Goal: Task Accomplishment & Management: Complete application form

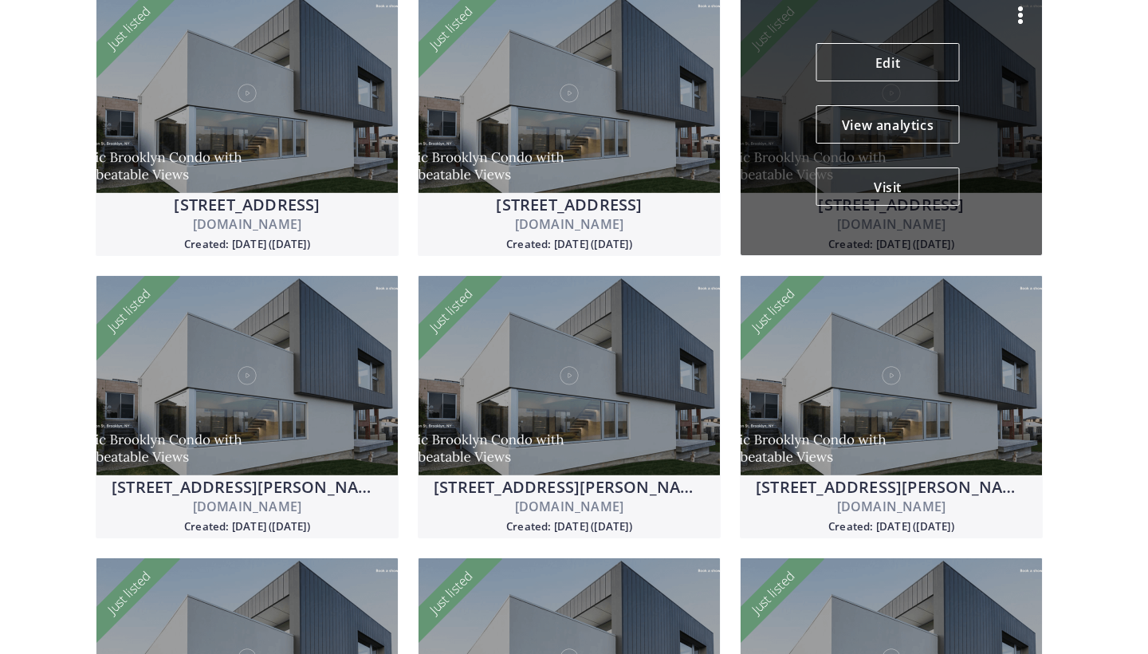
scroll to position [680, 0]
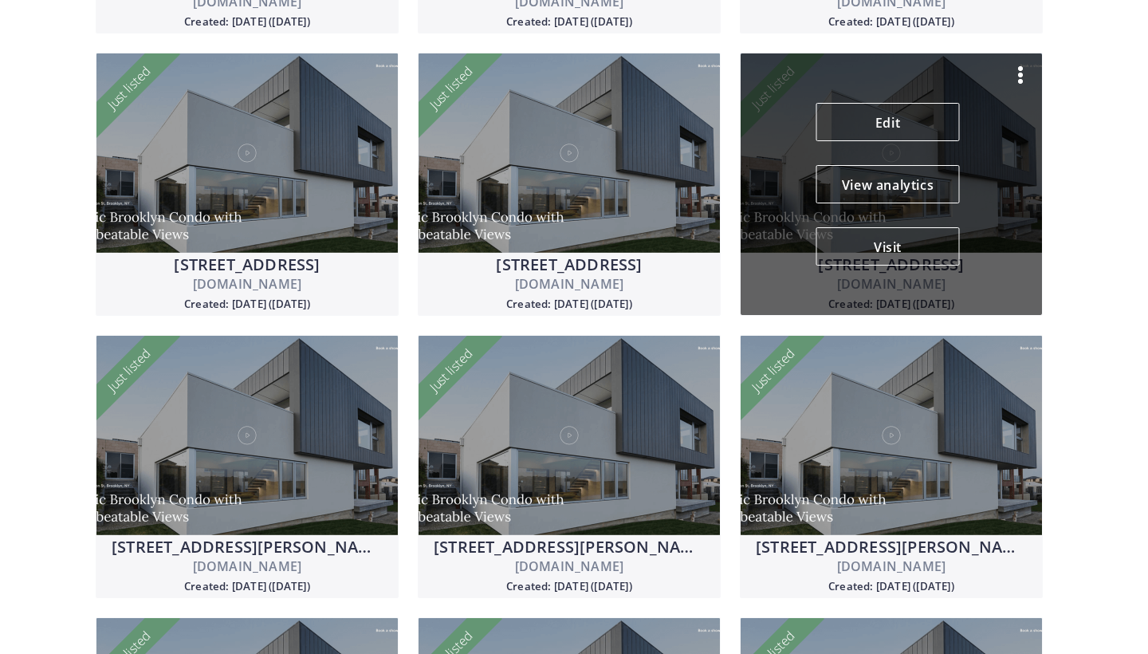
click at [1016, 75] on img at bounding box center [1020, 74] width 19 height 19
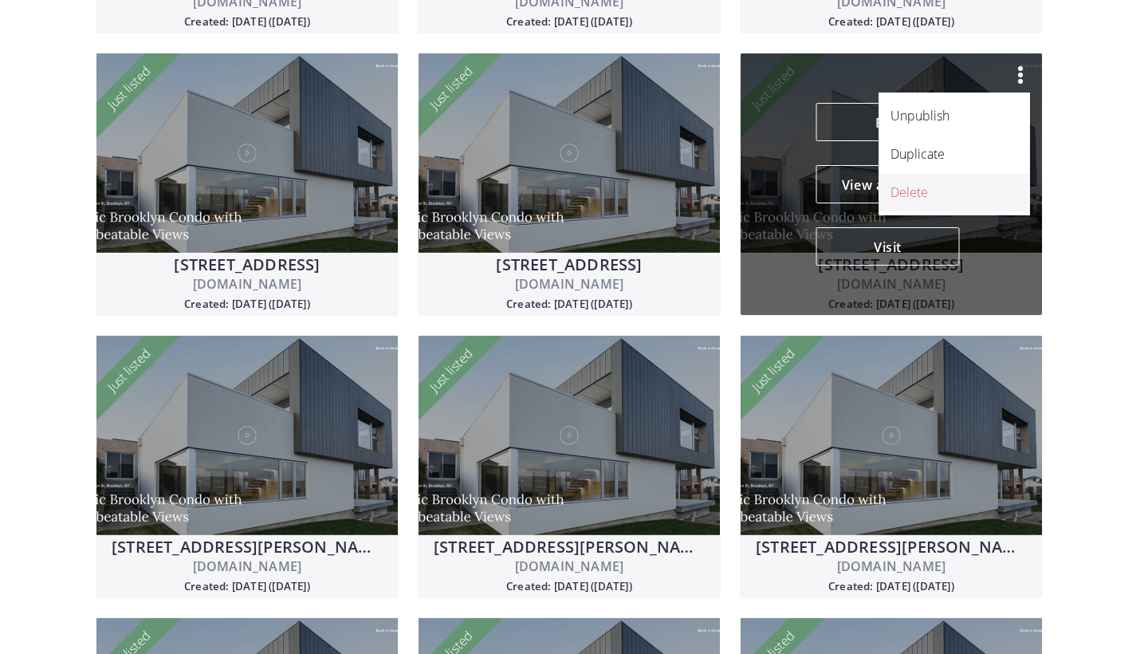
click at [929, 195] on p "Delete" at bounding box center [945, 192] width 110 height 19
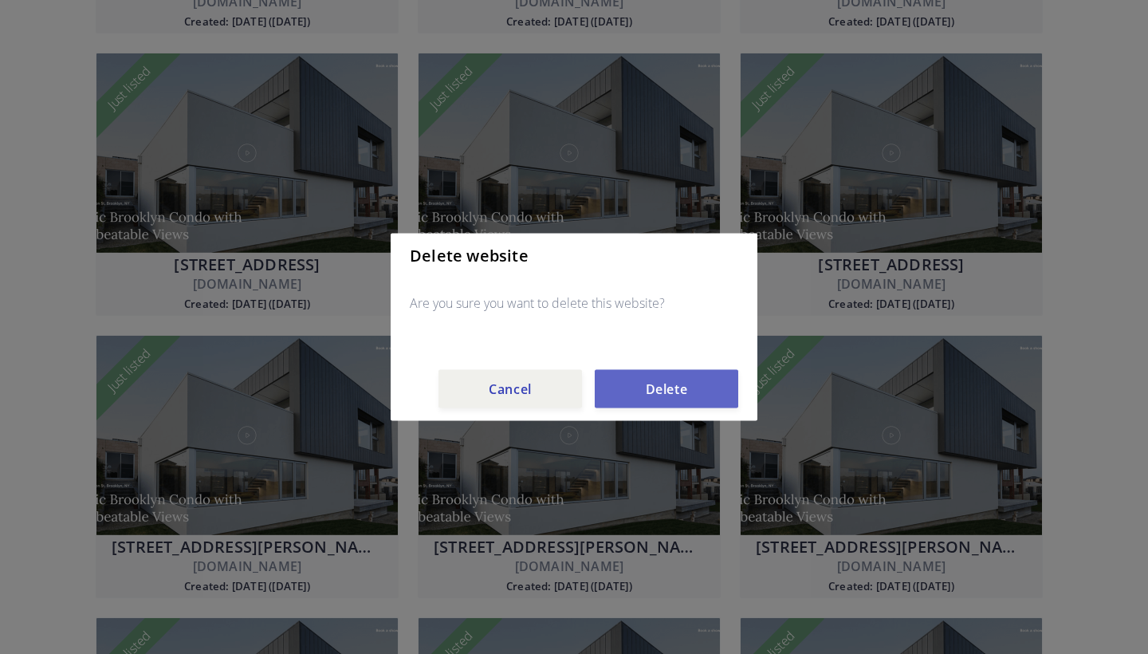
click at [678, 391] on button "Delete" at bounding box center [666, 389] width 143 height 38
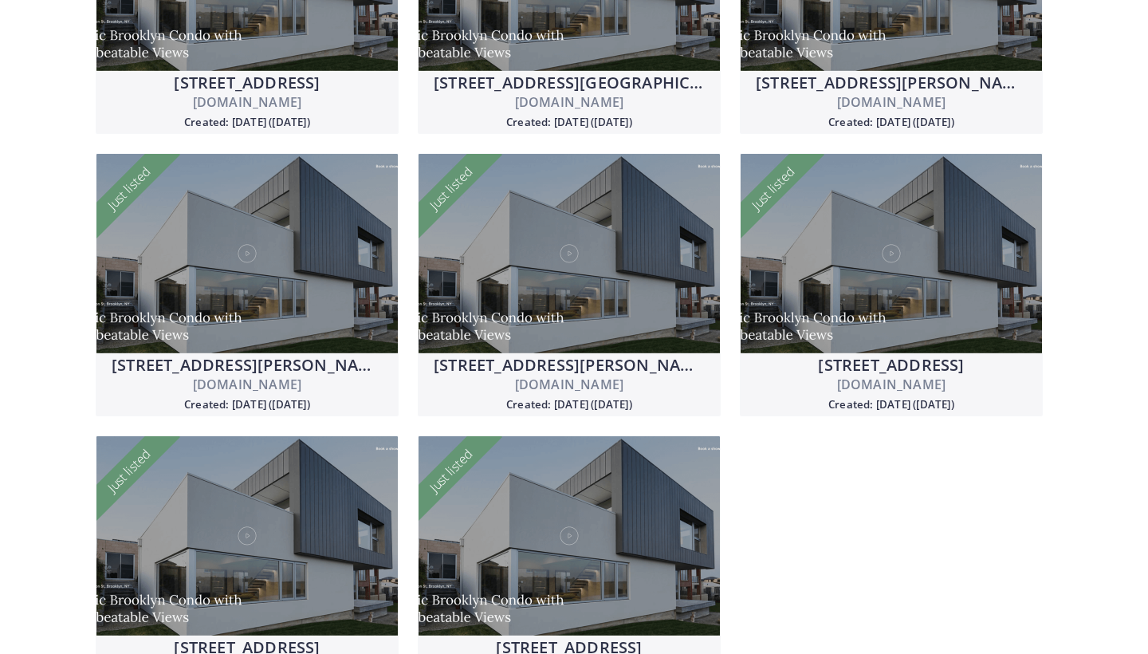
scroll to position [1430, 0]
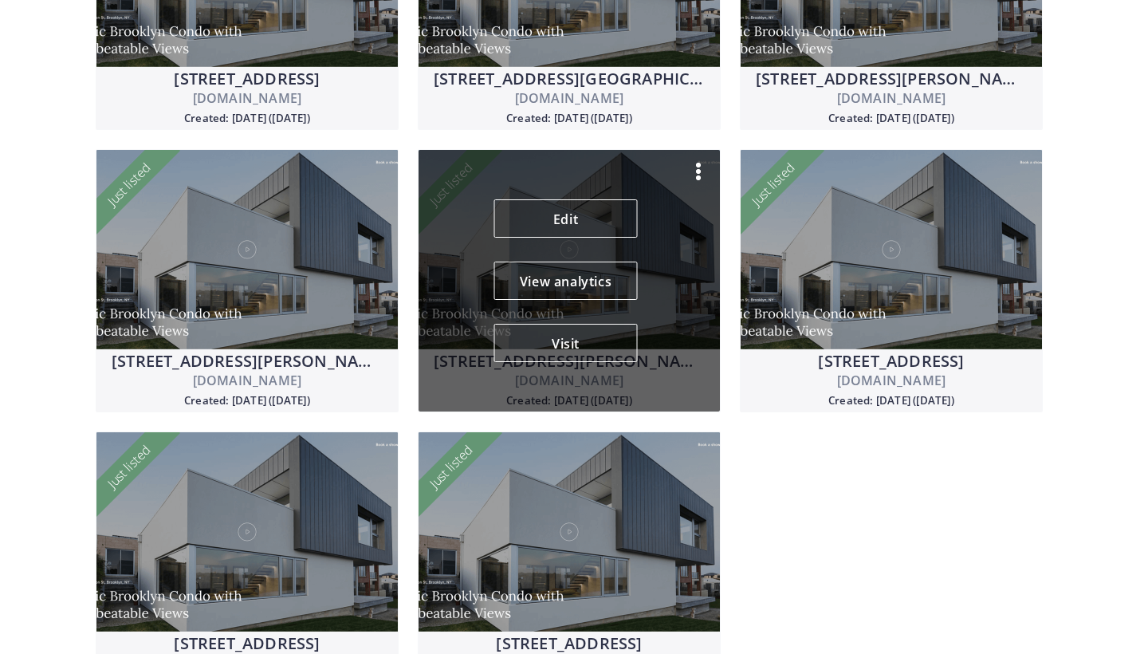
click at [697, 166] on img at bounding box center [698, 171] width 19 height 19
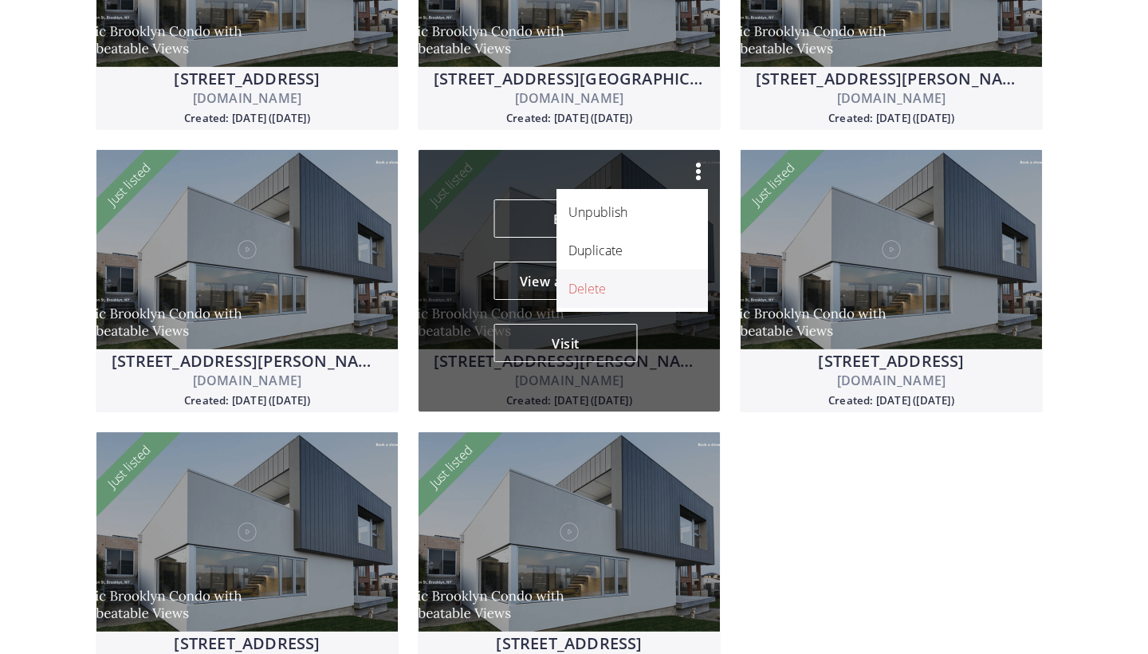
click at [634, 285] on p "Delete" at bounding box center [623, 288] width 110 height 19
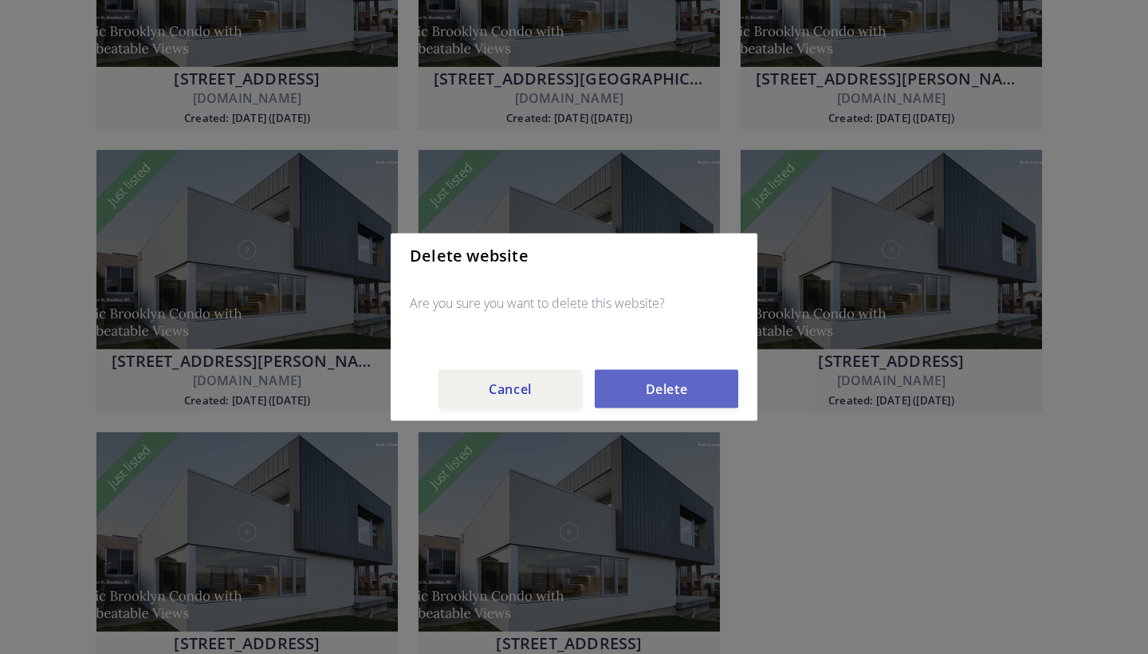
click at [666, 389] on button "Delete" at bounding box center [666, 389] width 143 height 38
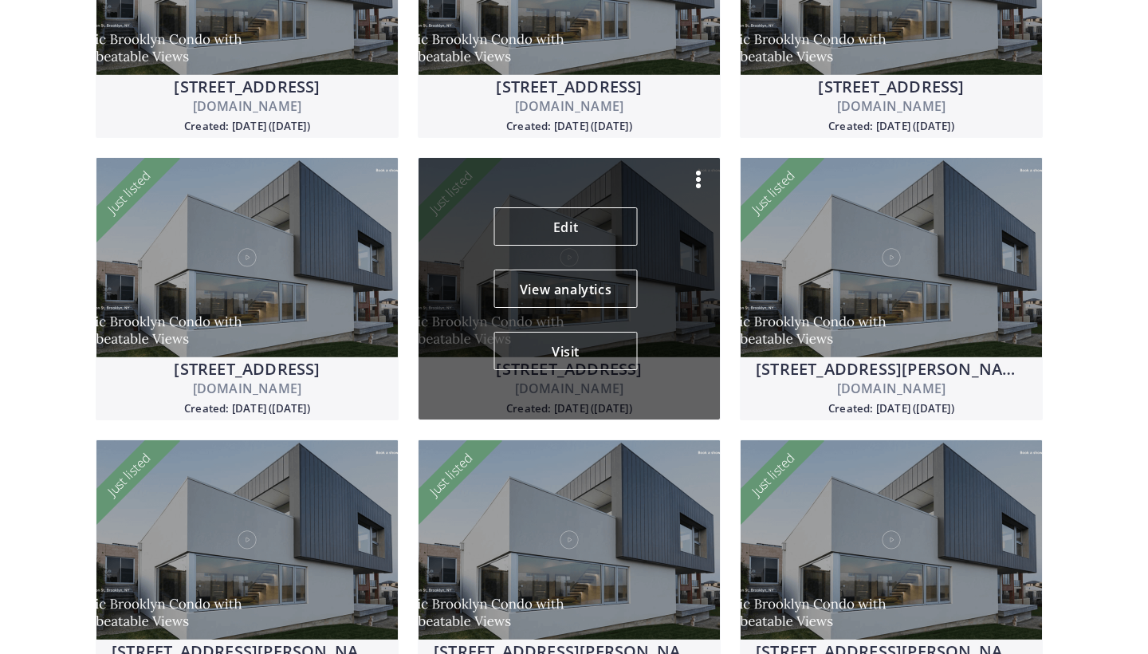
scroll to position [320, 0]
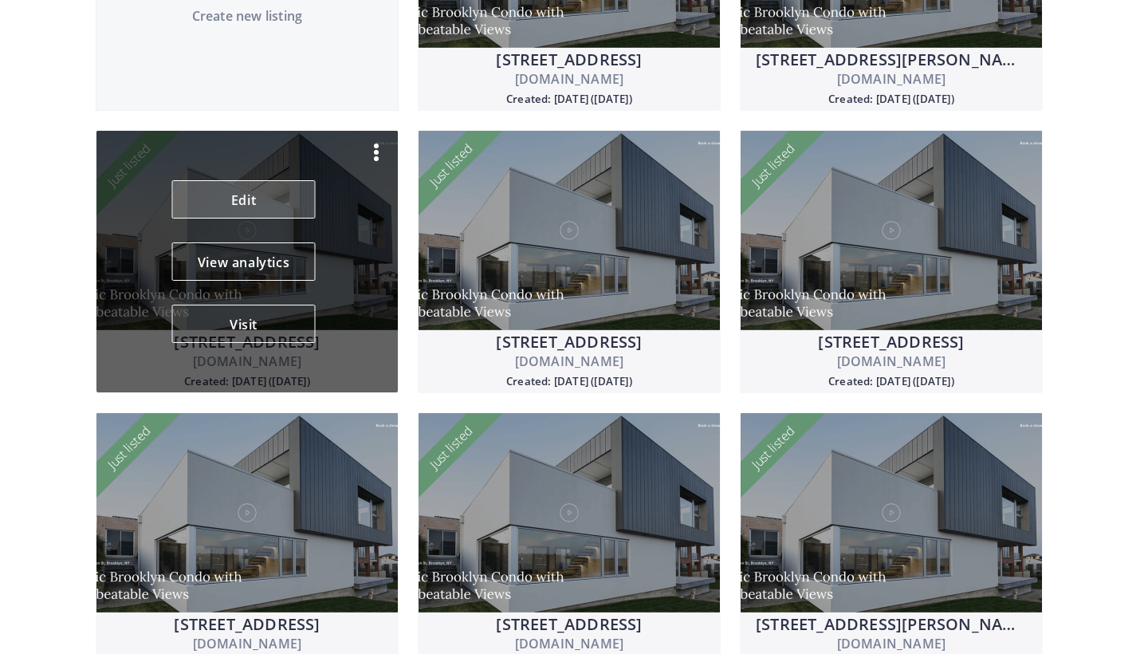
click at [284, 192] on link "Edit" at bounding box center [243, 199] width 143 height 38
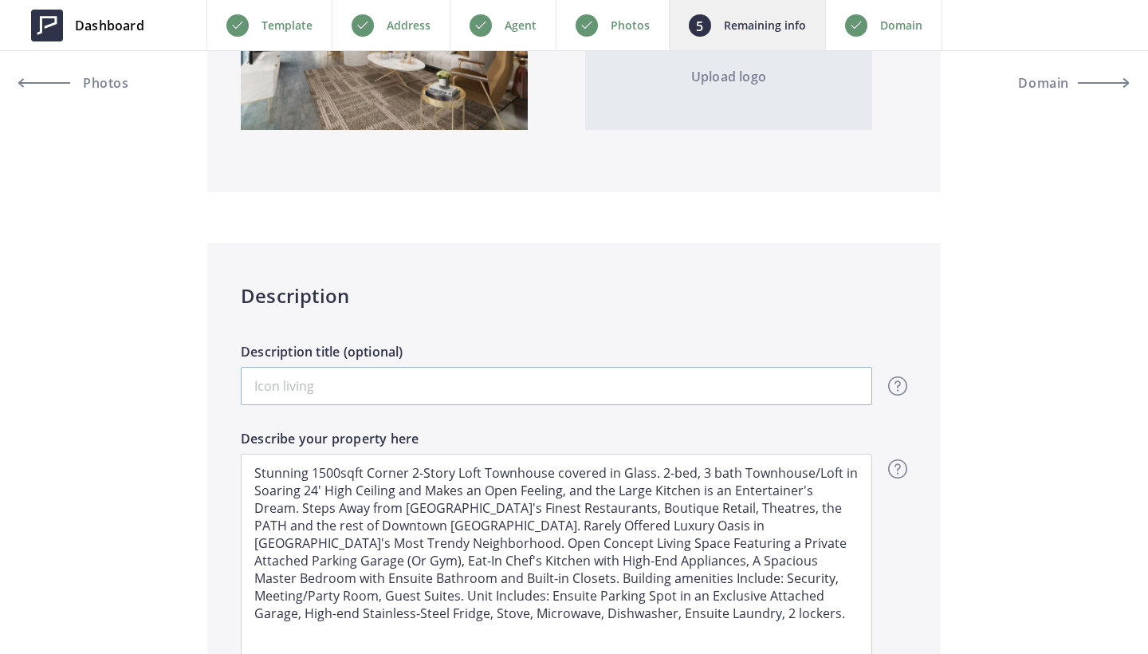
scroll to position [1116, 0]
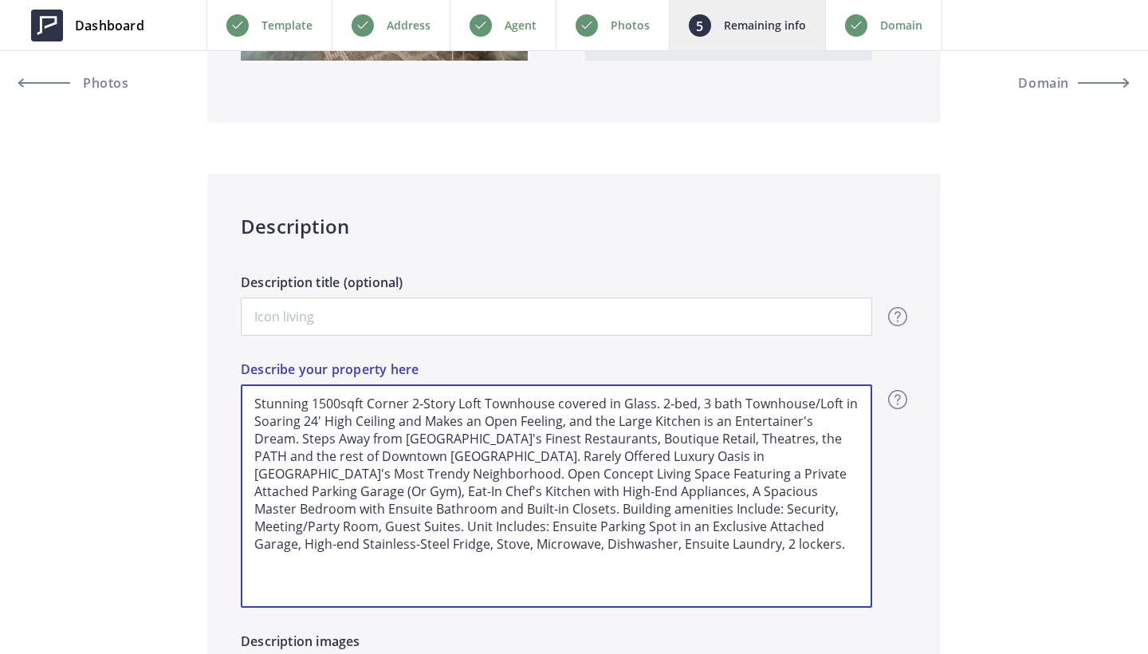
drag, startPoint x: 437, startPoint y: 554, endPoint x: 120, endPoint y: 303, distance: 404.6
type input "1,349,000"
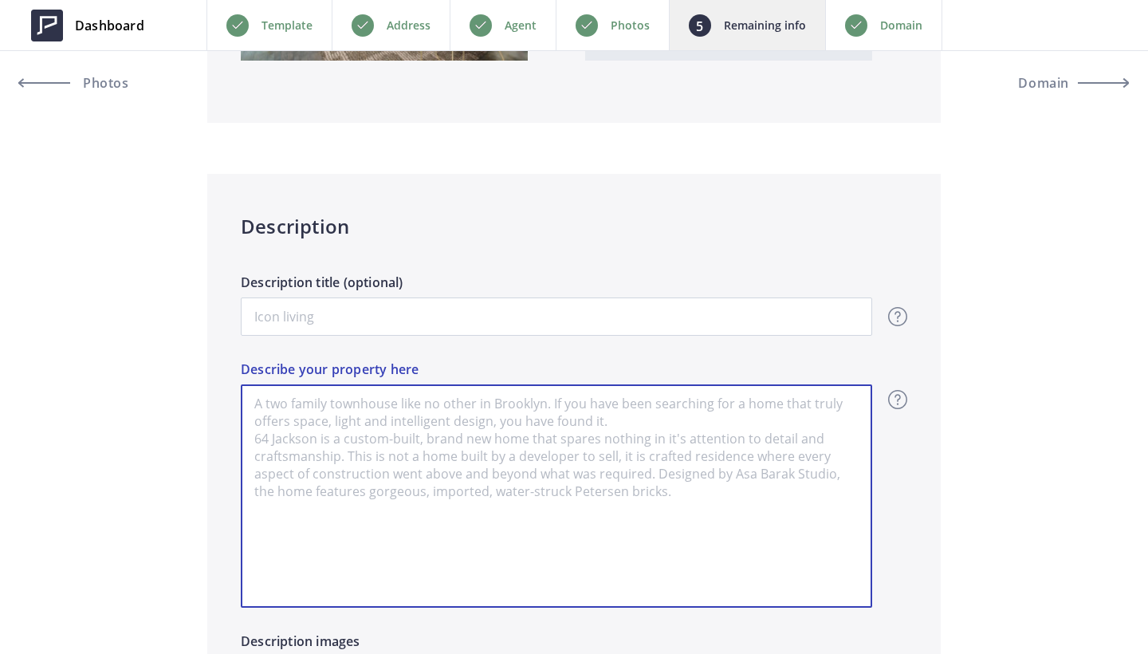
paste textarea "Discover the ultimate urban lifestyle in this rare live/work end unit townhome …"
type textarea "Discover the ultimate urban lifestyle in this rare live/work end unit townhome …"
type input "1,349,000"
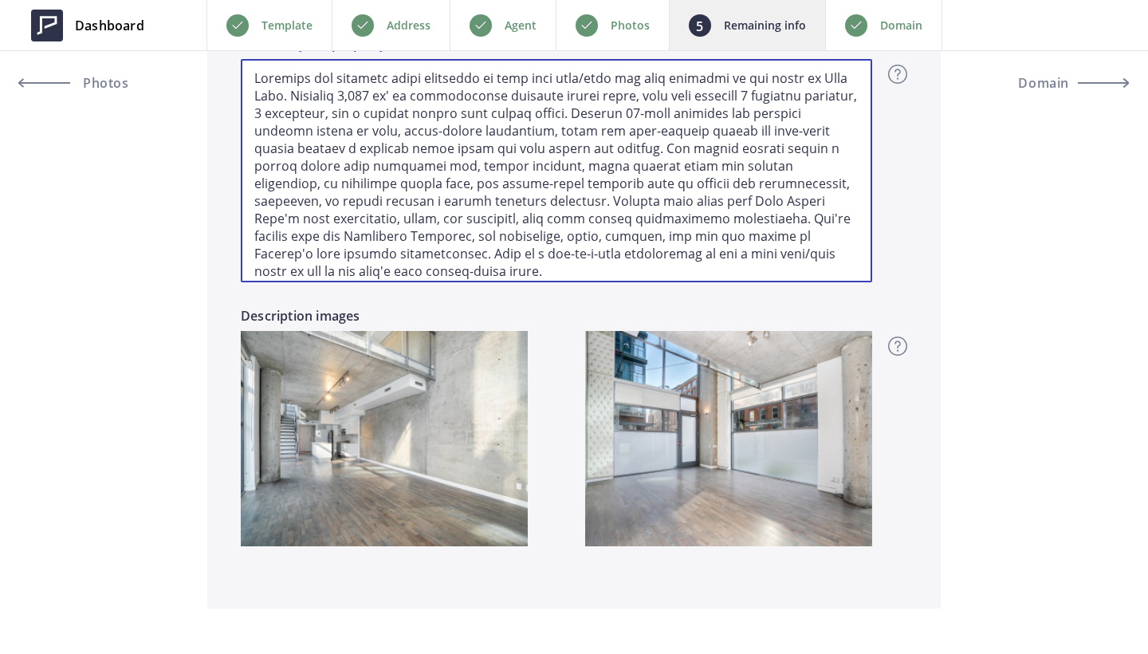
scroll to position [1439, 0]
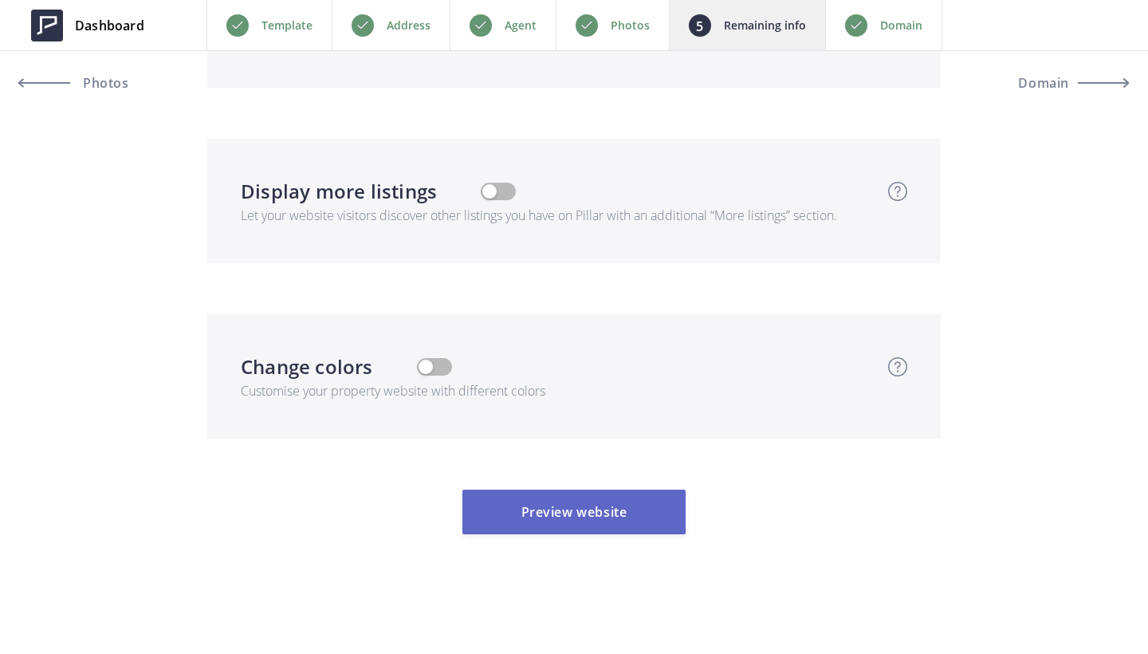
type textarea "Discover the ultimate urban lifestyle in this rare live/work end unit townhome …"
click at [616, 511] on button "Preview website" at bounding box center [573, 511] width 223 height 45
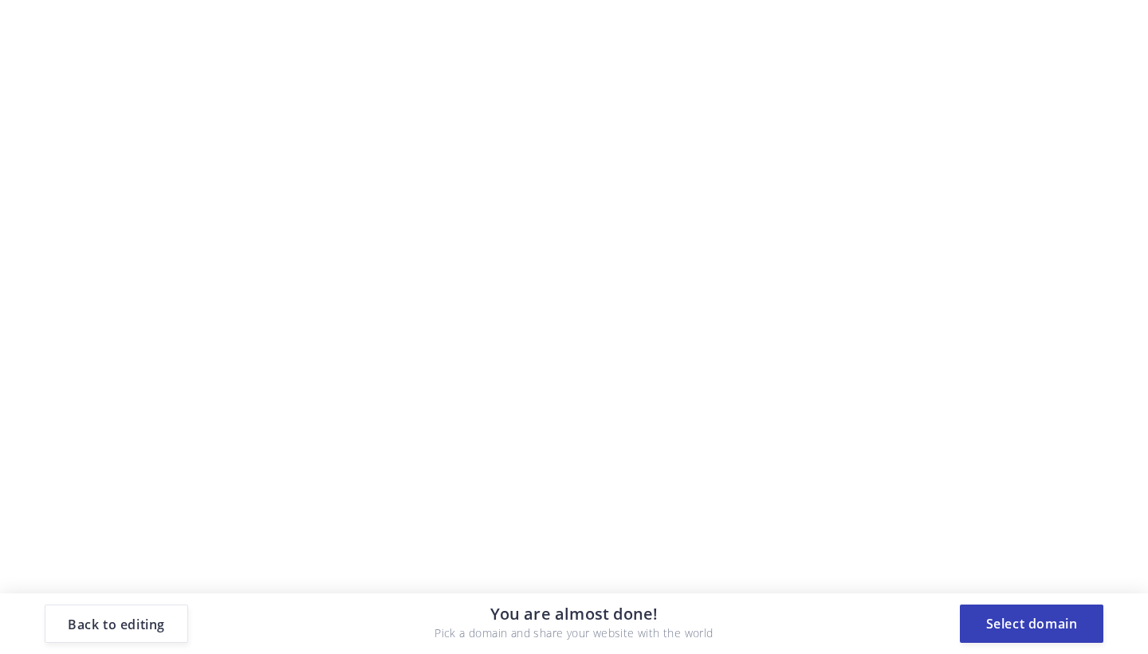
scroll to position [0, 0]
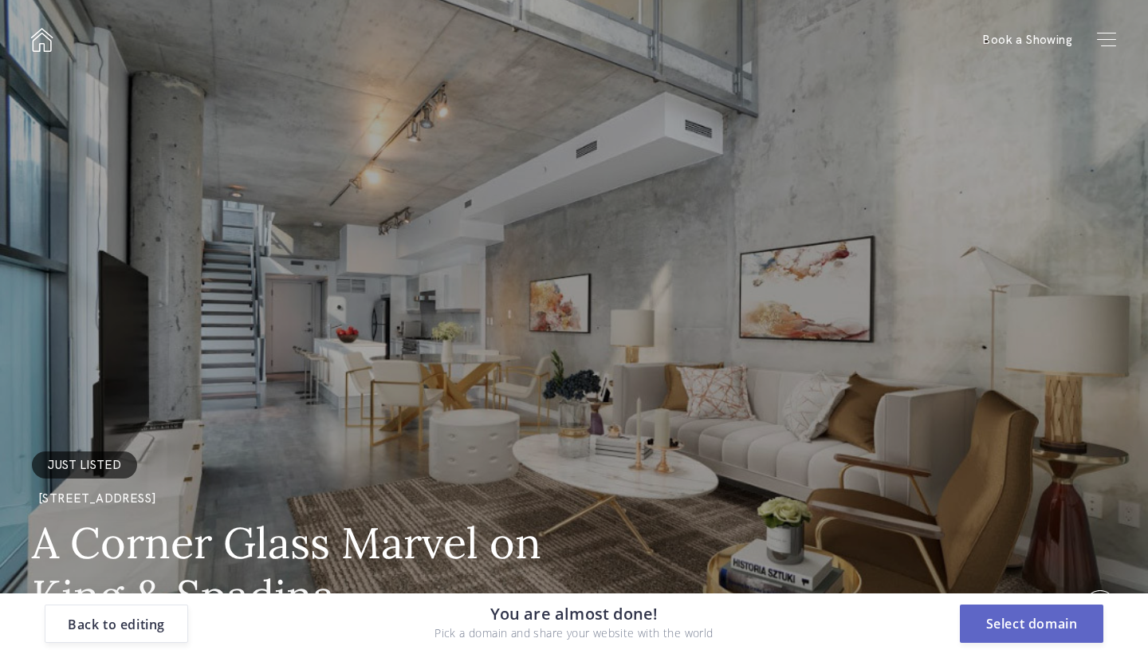
click at [1044, 633] on button "Select domain" at bounding box center [1031, 623] width 143 height 38
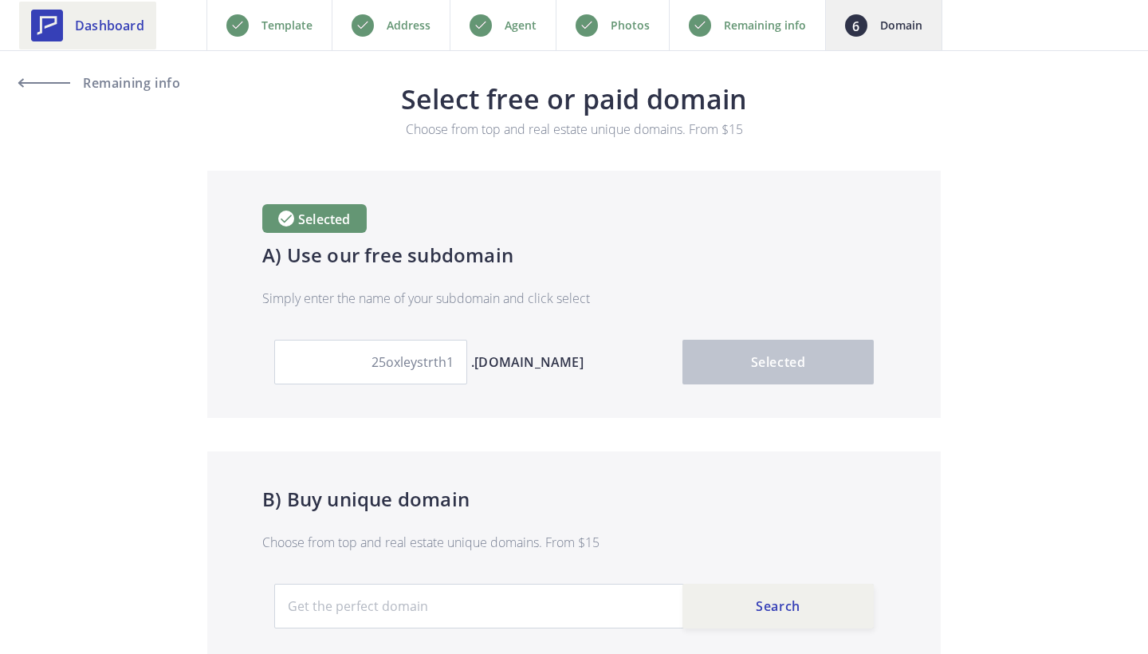
click at [102, 18] on span "Dashboard" at bounding box center [109, 25] width 69 height 19
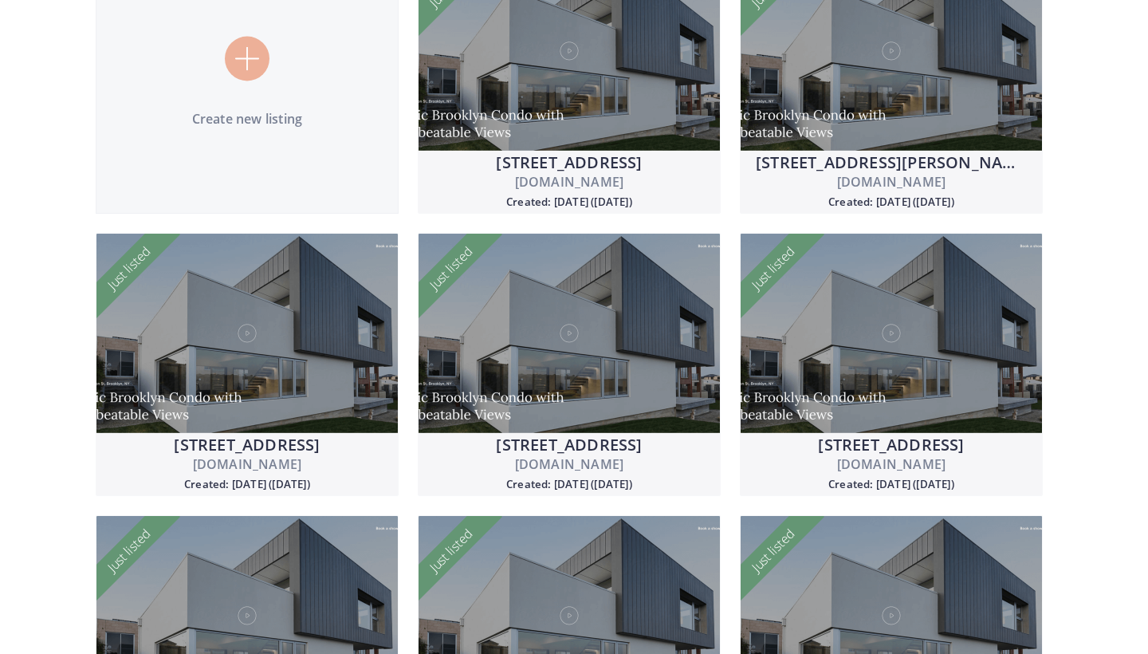
scroll to position [222, 0]
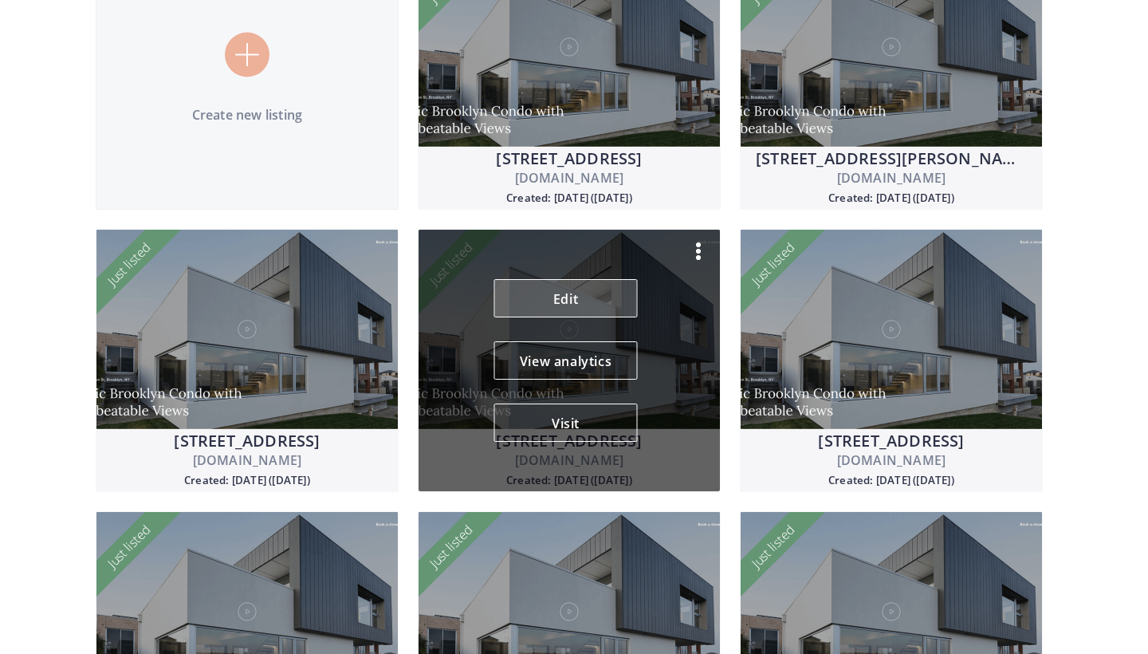
click at [552, 290] on link "Edit" at bounding box center [565, 298] width 143 height 38
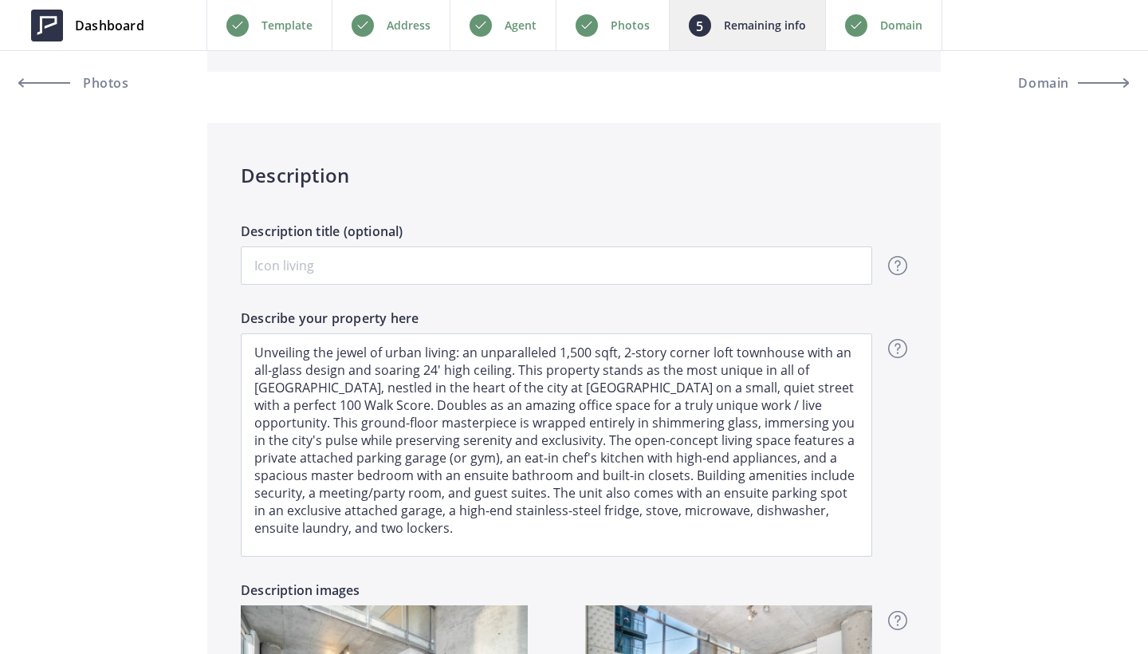
scroll to position [1189, 0]
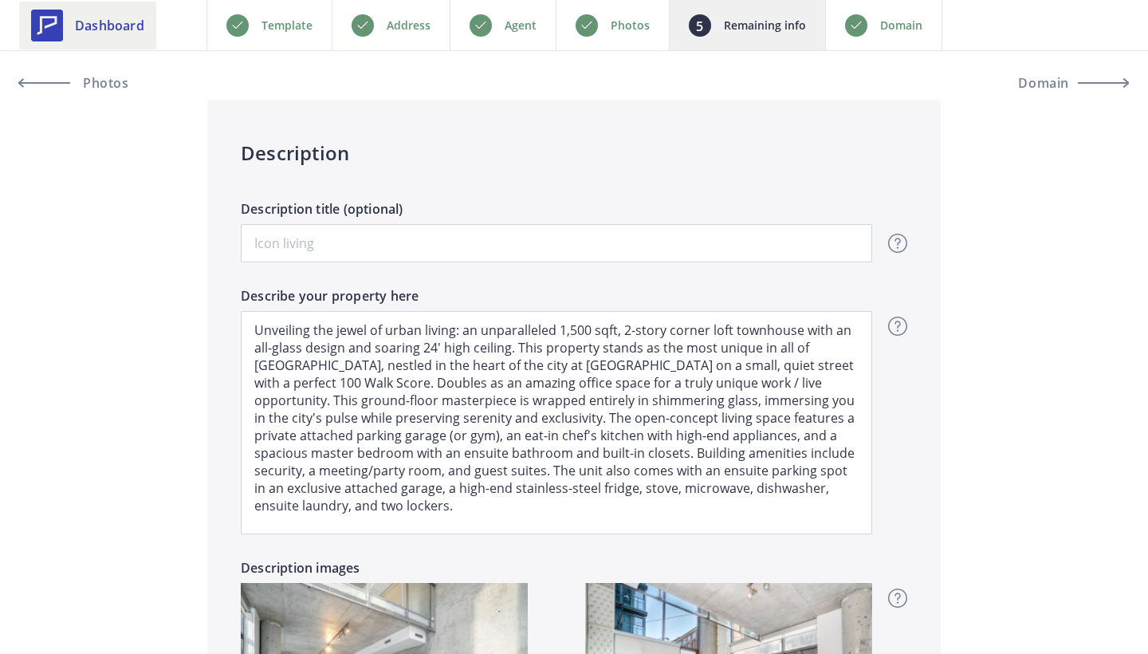
click at [127, 17] on span "Dashboard" at bounding box center [109, 25] width 69 height 19
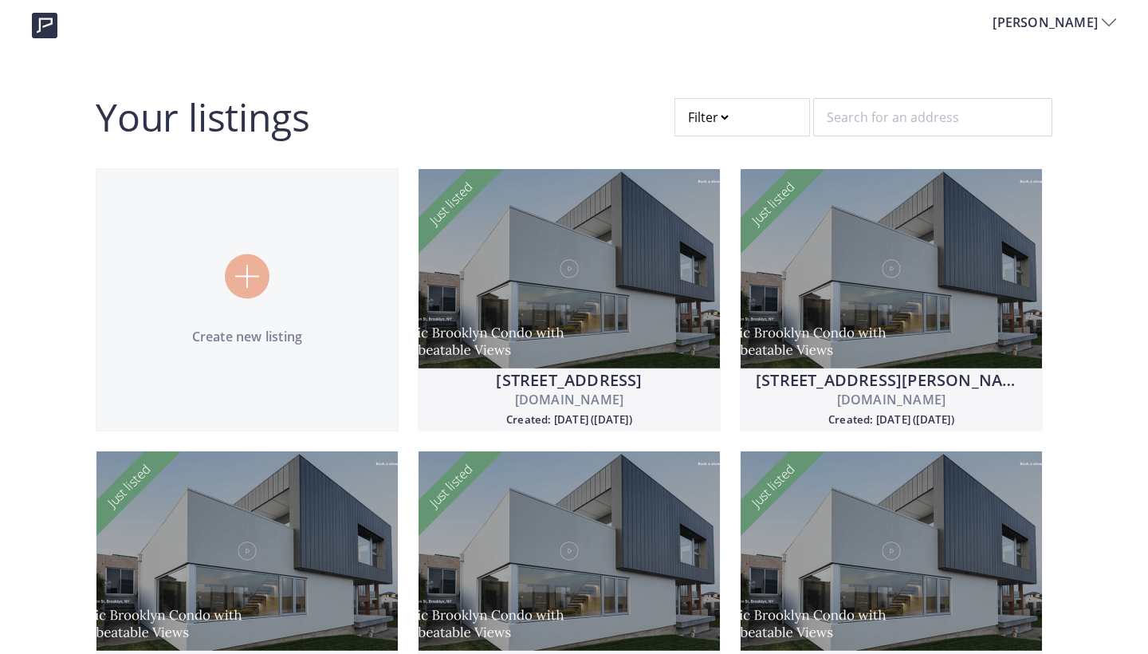
scroll to position [153, 0]
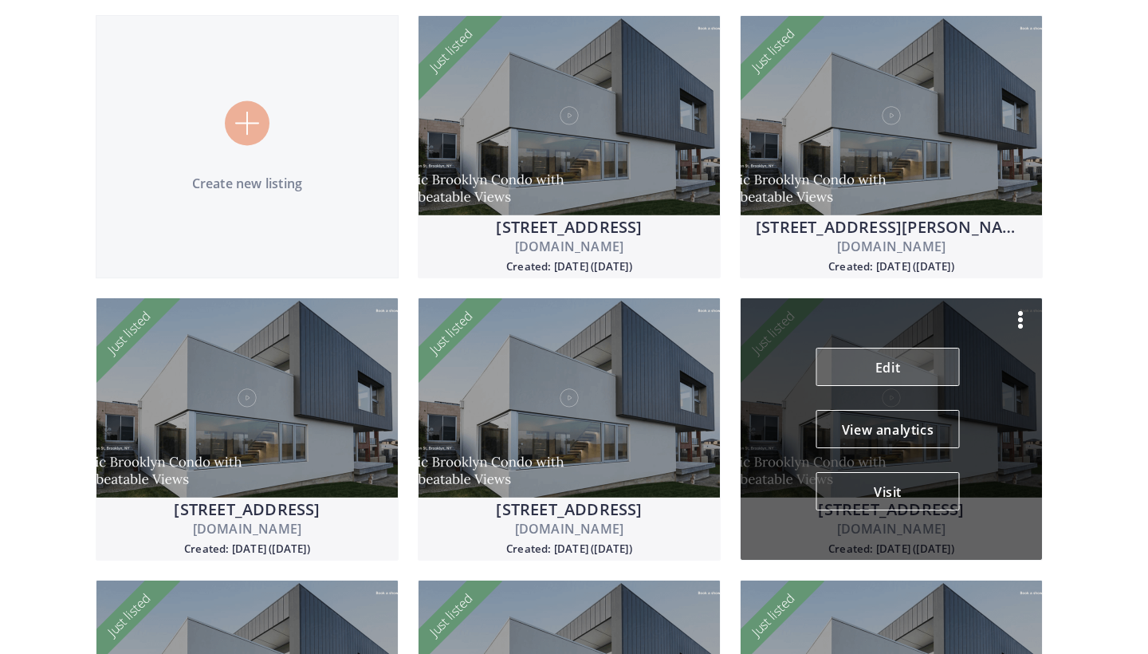
click at [891, 364] on link "Edit" at bounding box center [887, 367] width 143 height 38
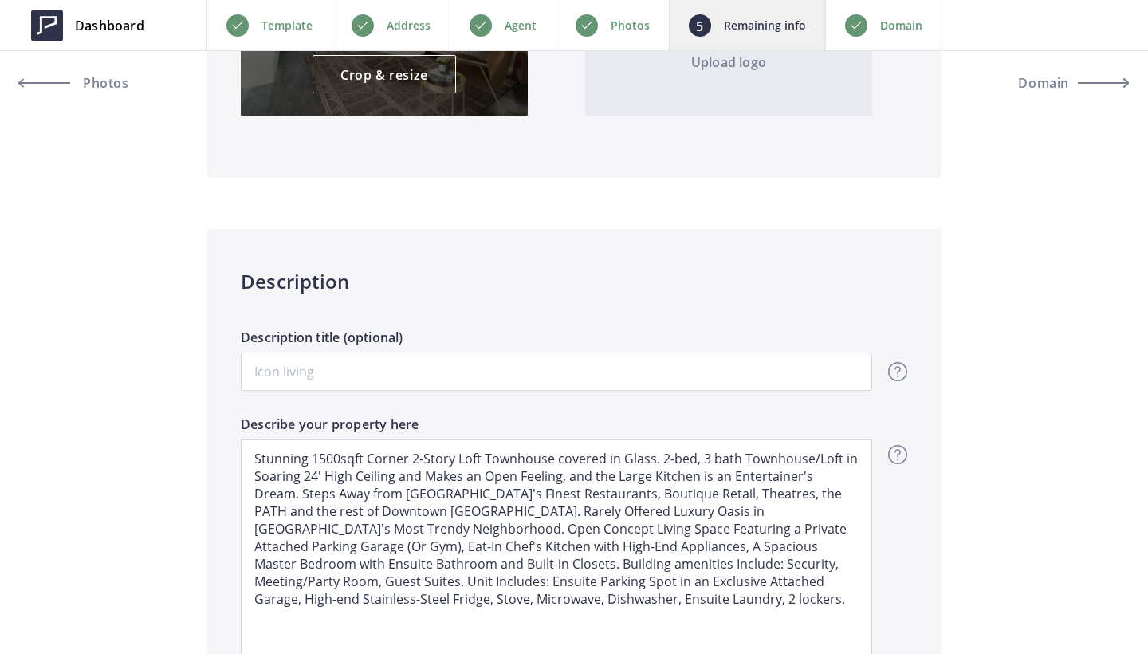
scroll to position [1205, 0]
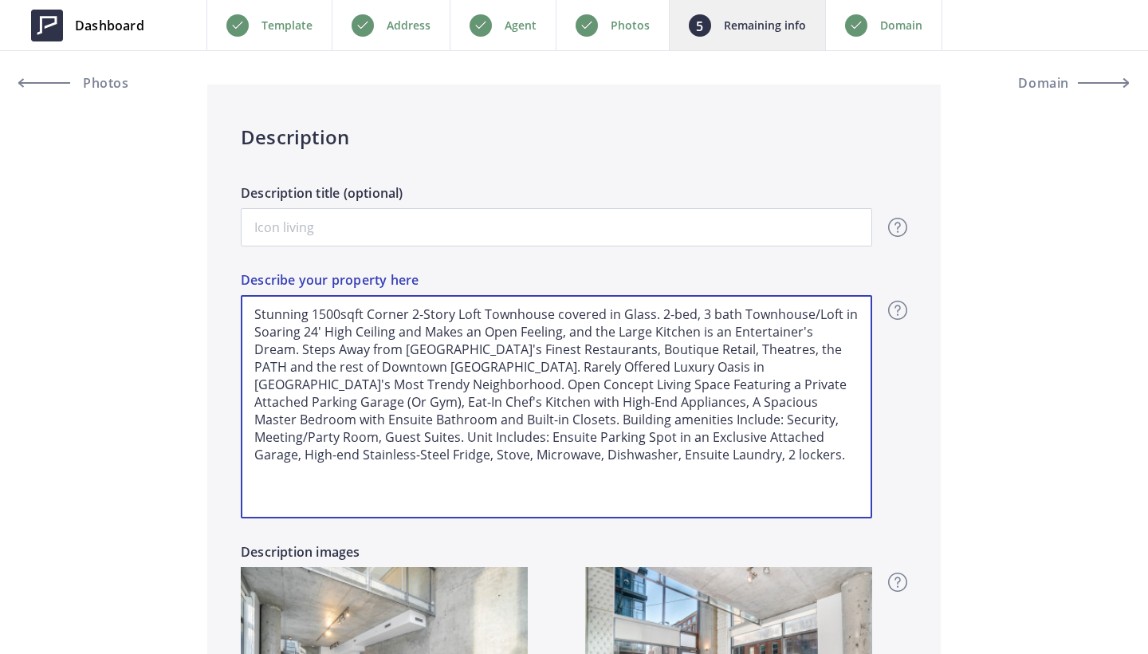
drag, startPoint x: 429, startPoint y: 455, endPoint x: 200, endPoint y: 269, distance: 294.7
type input "6,250"
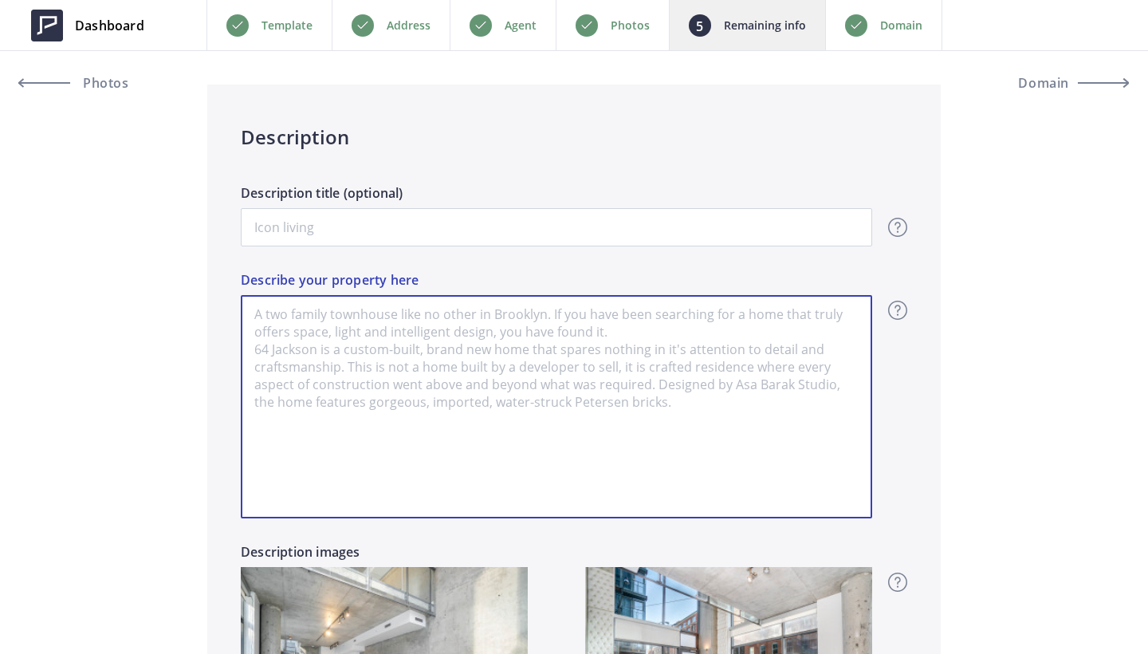
paste textarea "Discover the ultimate urban lifestyle in this rare live/work end unit townhome …"
type input "6,250"
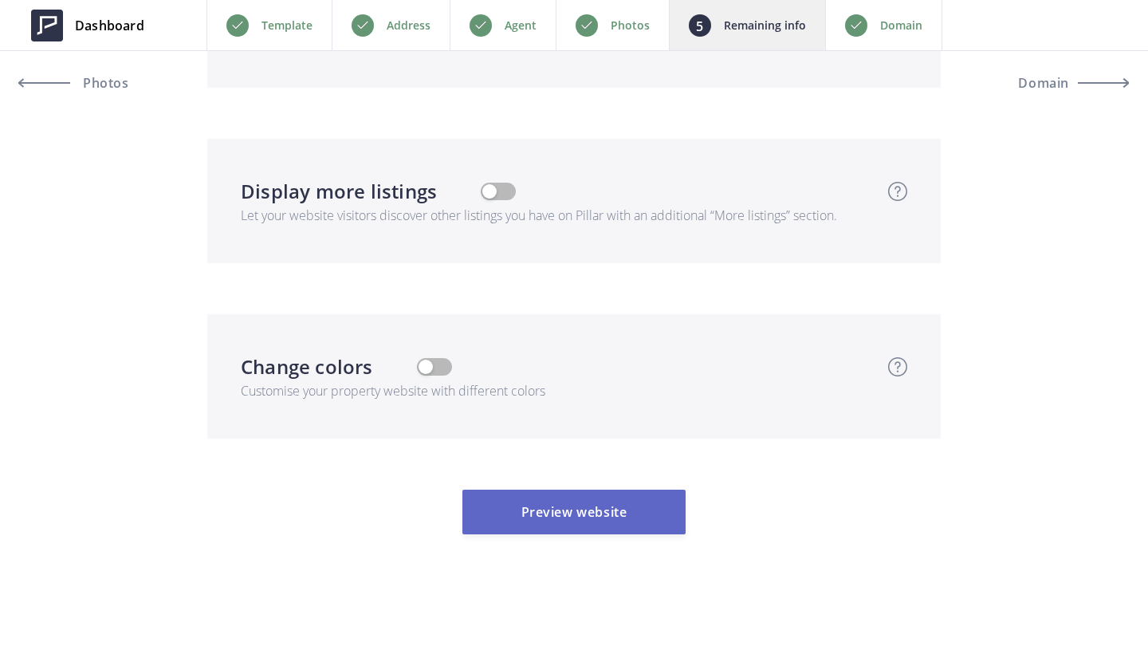
scroll to position [4248, 0]
type textarea "Discover the ultimate urban lifestyle in this rare live/work end unit townhome …"
click at [594, 500] on button "Preview website" at bounding box center [573, 511] width 223 height 45
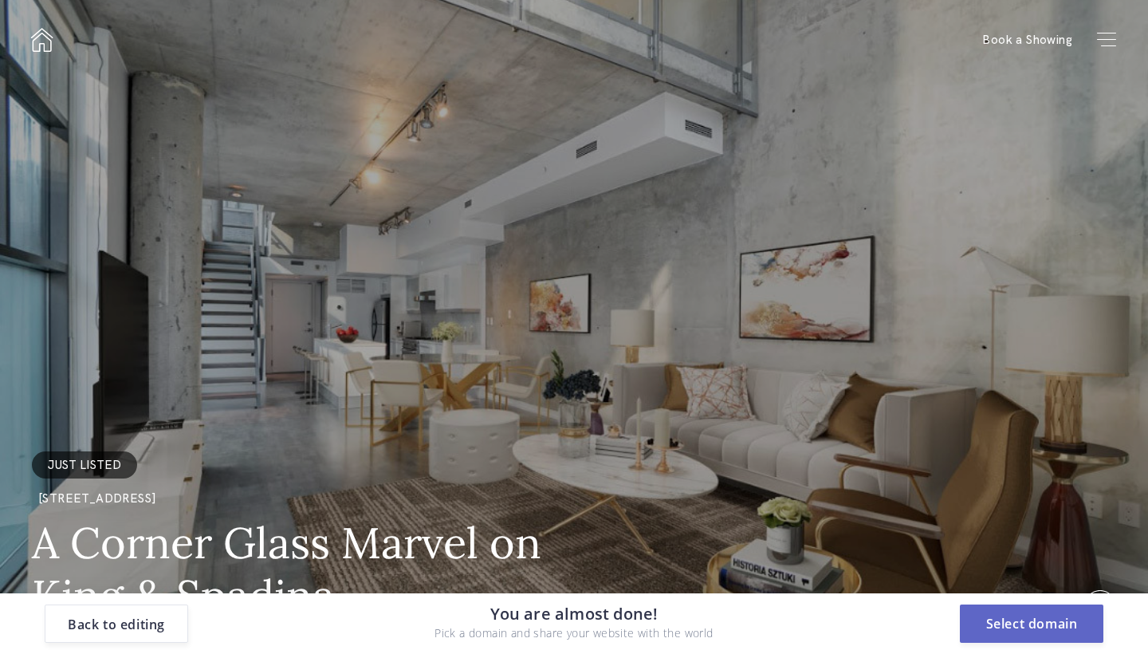
scroll to position [0, 0]
click at [1051, 623] on button "Select domain" at bounding box center [1031, 623] width 143 height 38
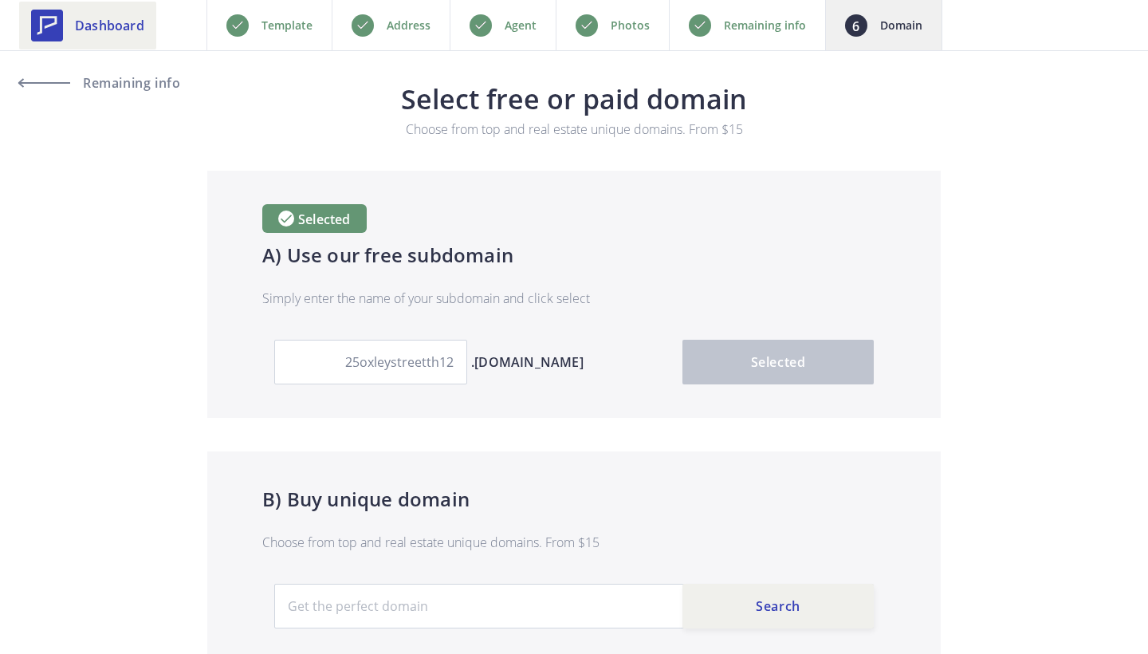
click at [98, 35] on link "Dashboard" at bounding box center [87, 26] width 137 height 48
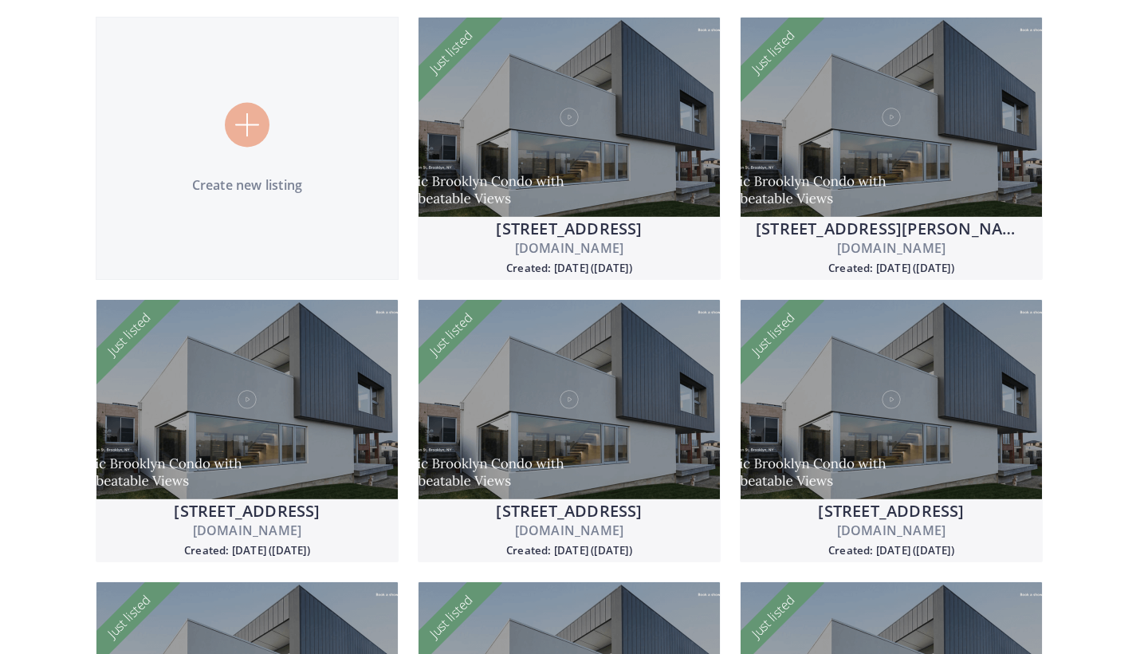
scroll to position [248, 0]
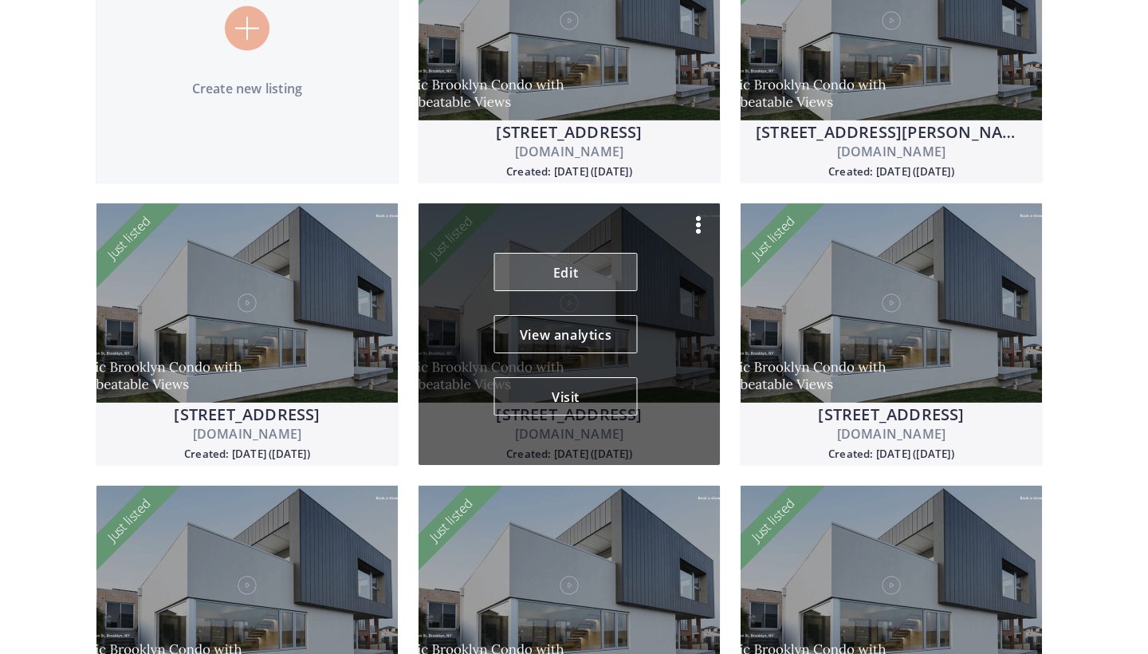
click at [558, 281] on link "Edit" at bounding box center [565, 272] width 143 height 38
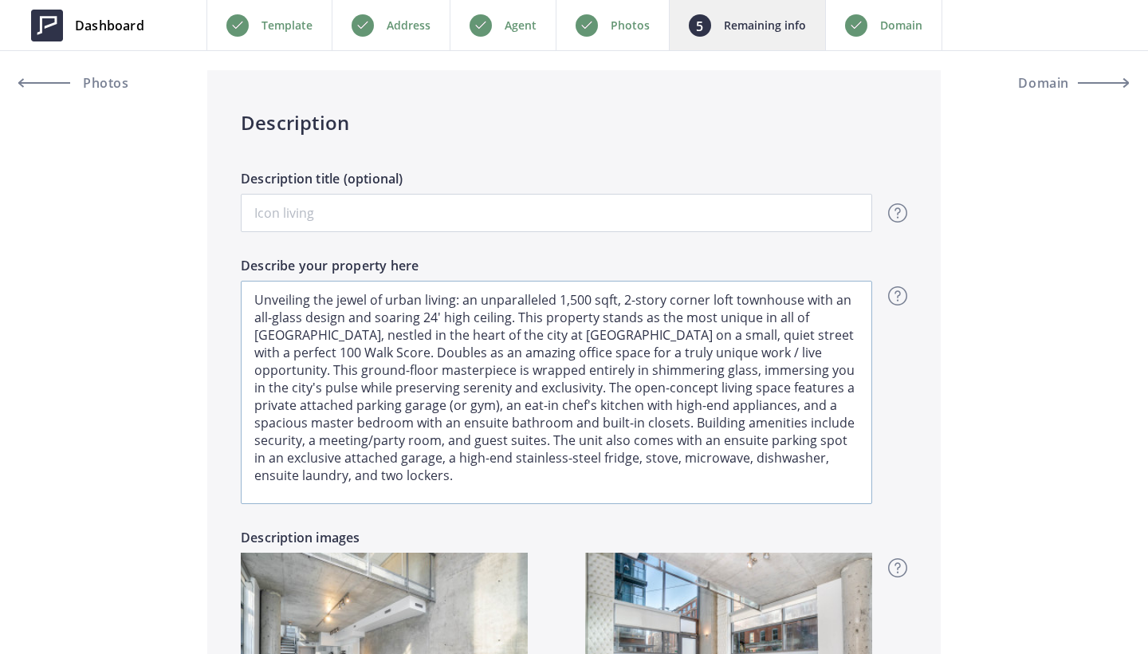
scroll to position [1235, 0]
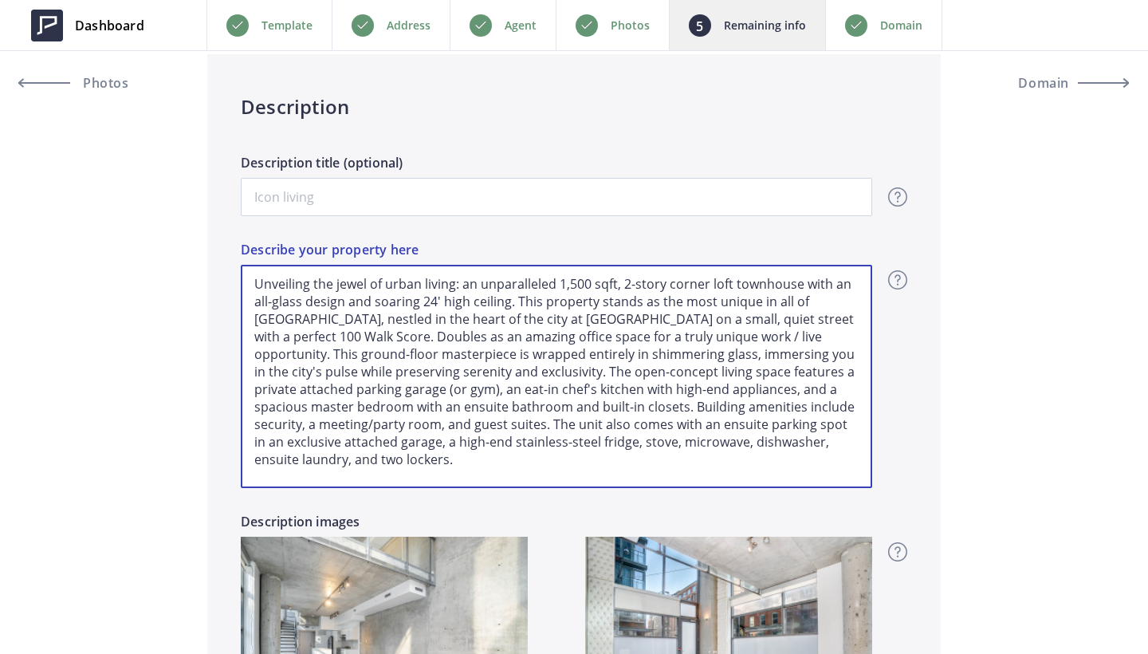
drag, startPoint x: 359, startPoint y: 464, endPoint x: 153, endPoint y: 140, distance: 383.4
type input "6,250"
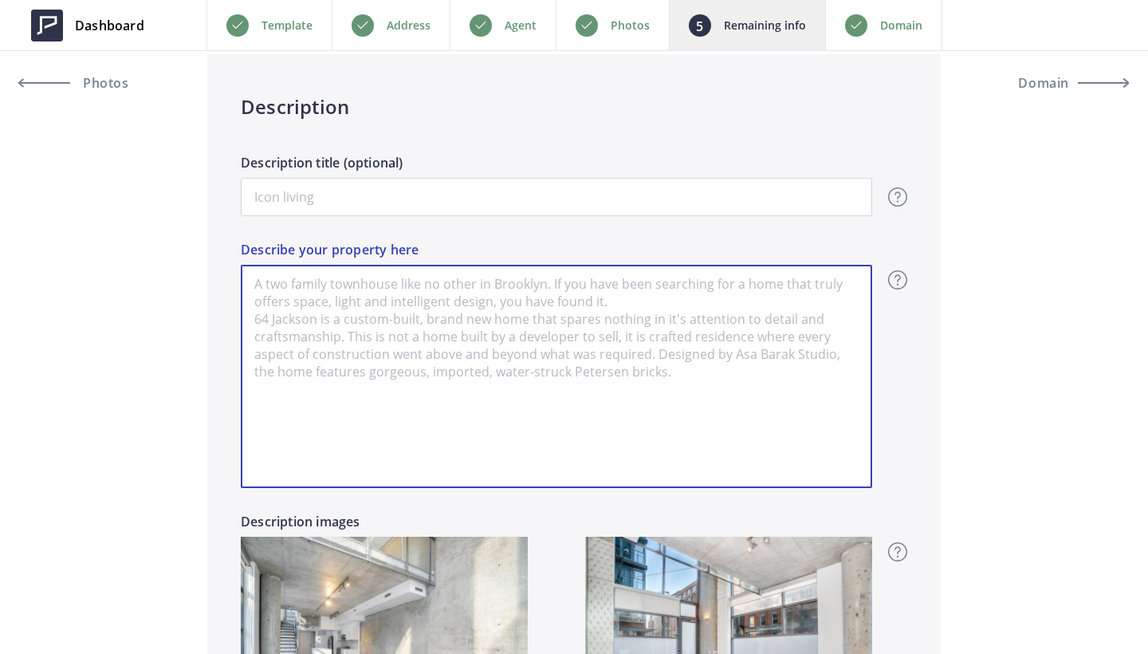
paste textarea "Discover the ultimate urban lifestyle in this rare live/work end unit townhome …"
type input "6,250"
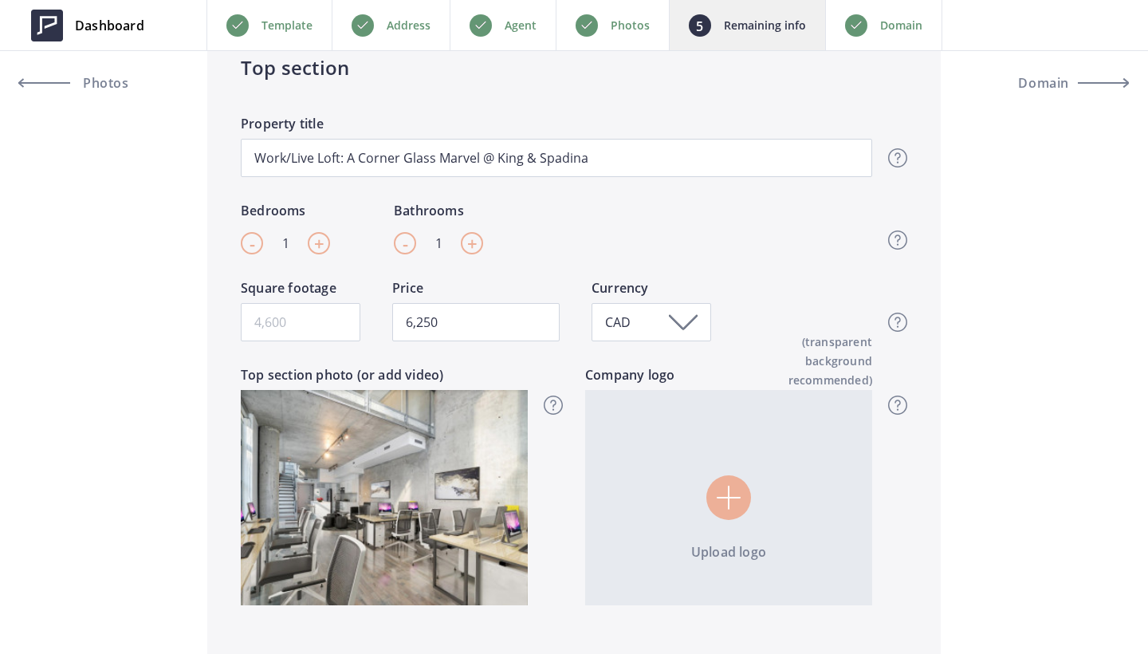
scroll to position [537, 0]
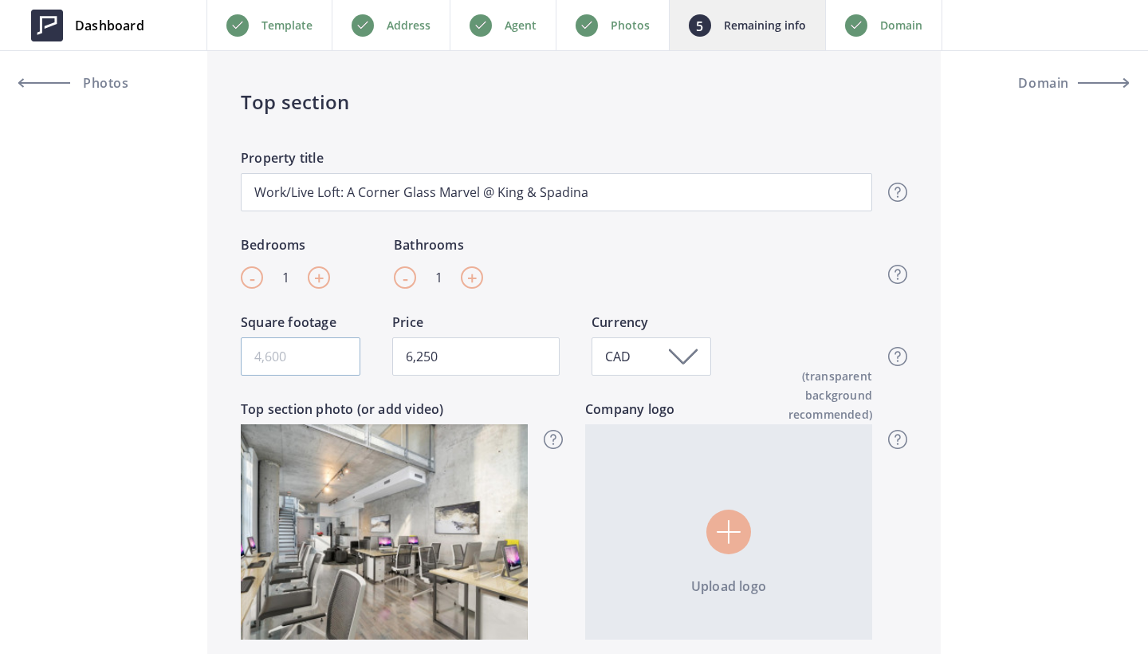
type textarea "Discover the ultimate urban lifestyle in this rare live/work end unit townhome …"
click at [312, 346] on input "Square footage" at bounding box center [301, 356] width 120 height 38
type input "1"
type input "6,250"
type input "14"
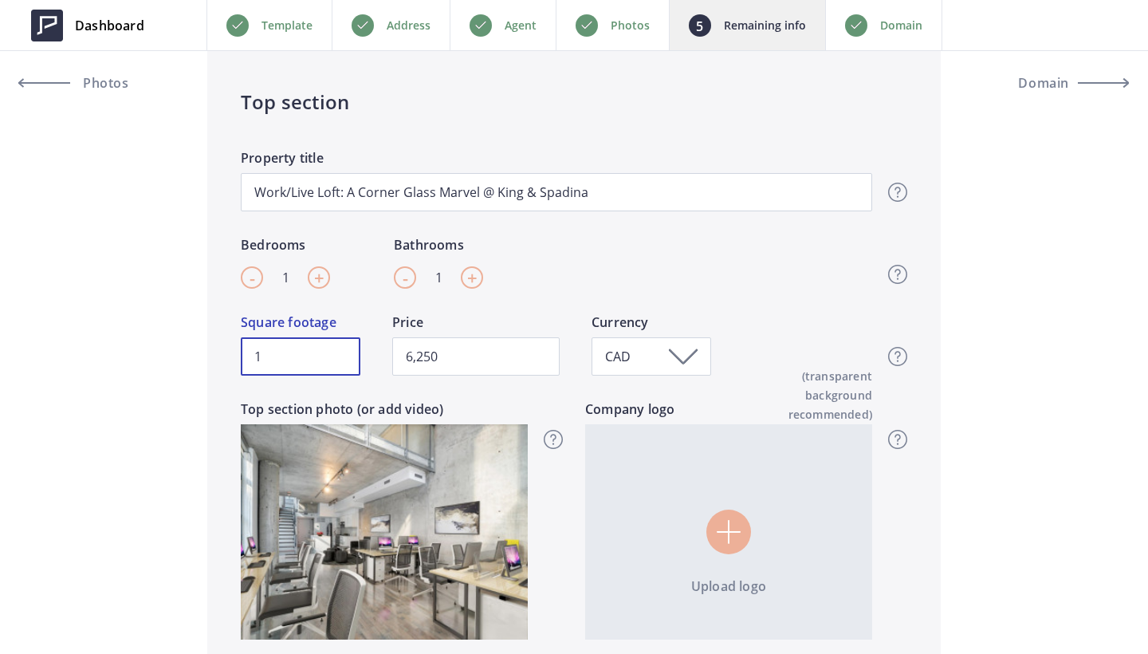
type input "6,250"
type input "149"
type input "6,250"
type input "1492"
type input "6,250"
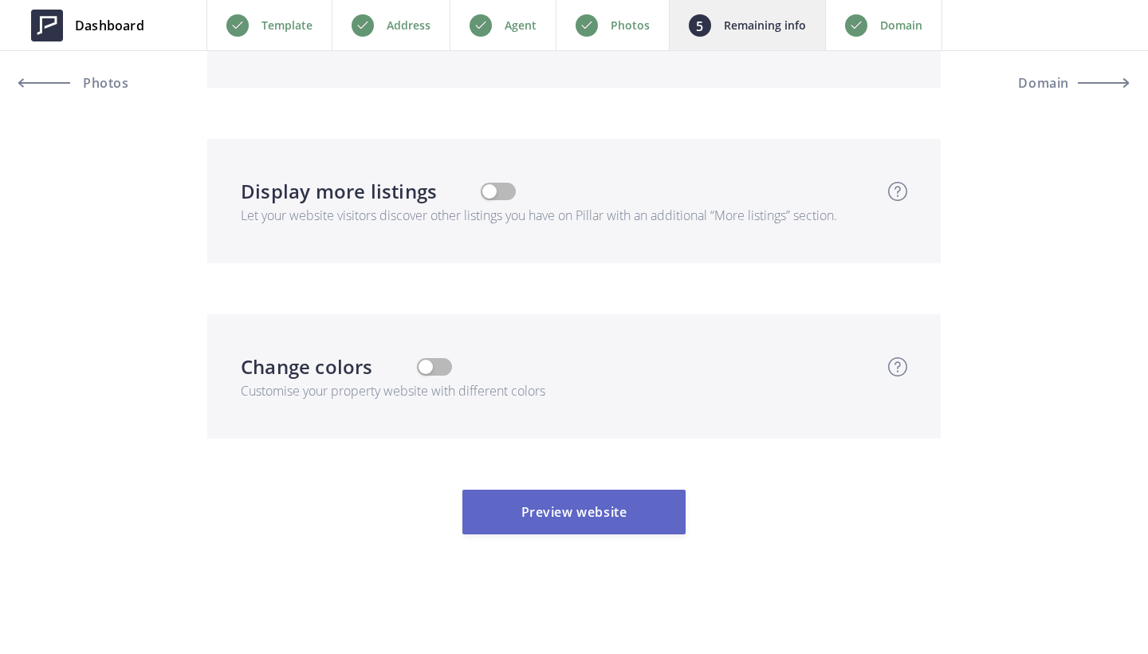
type input "1492"
click at [556, 497] on button "Preview website" at bounding box center [573, 511] width 223 height 45
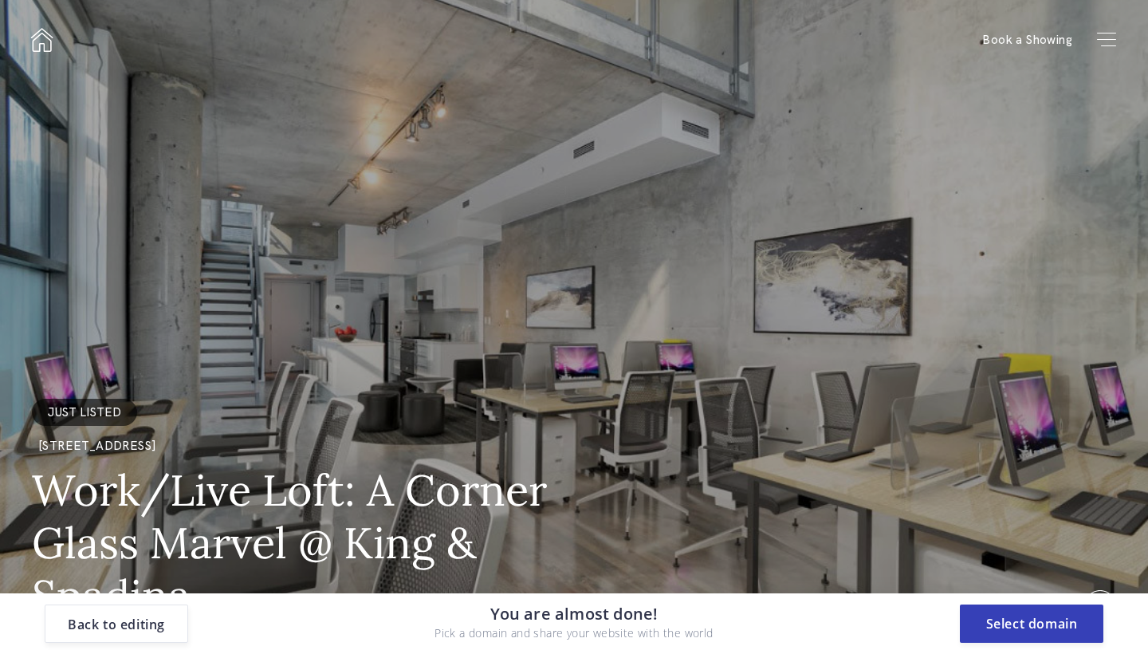
scroll to position [0, 0]
click at [1051, 627] on button "Select domain" at bounding box center [1031, 623] width 143 height 38
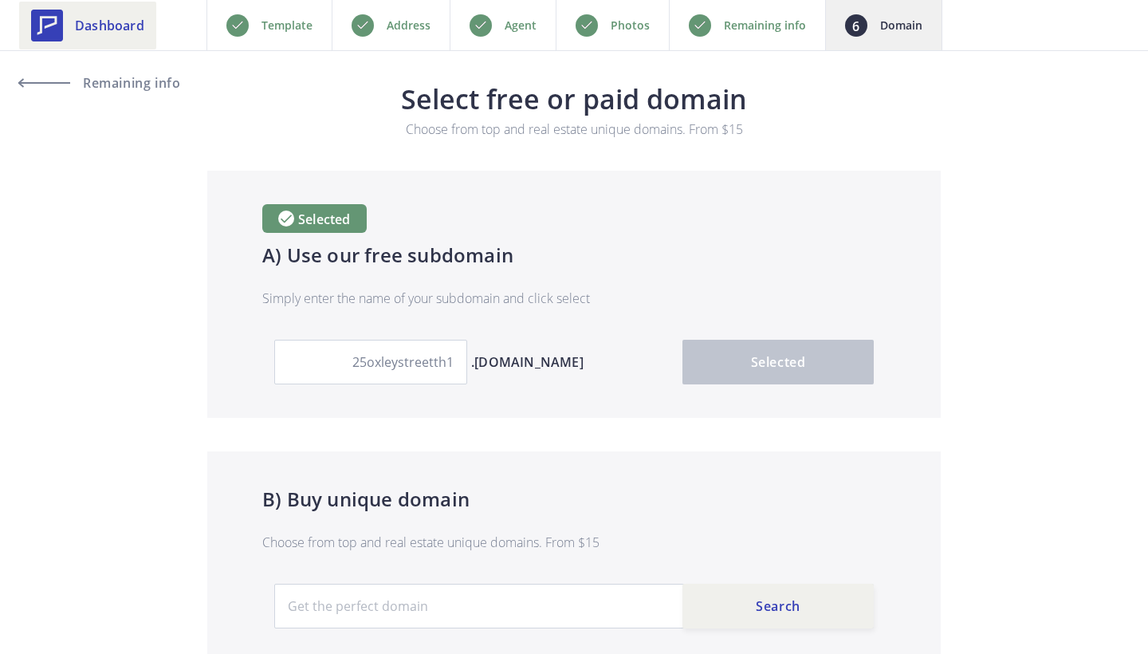
click at [80, 18] on span "Dashboard" at bounding box center [109, 25] width 69 height 19
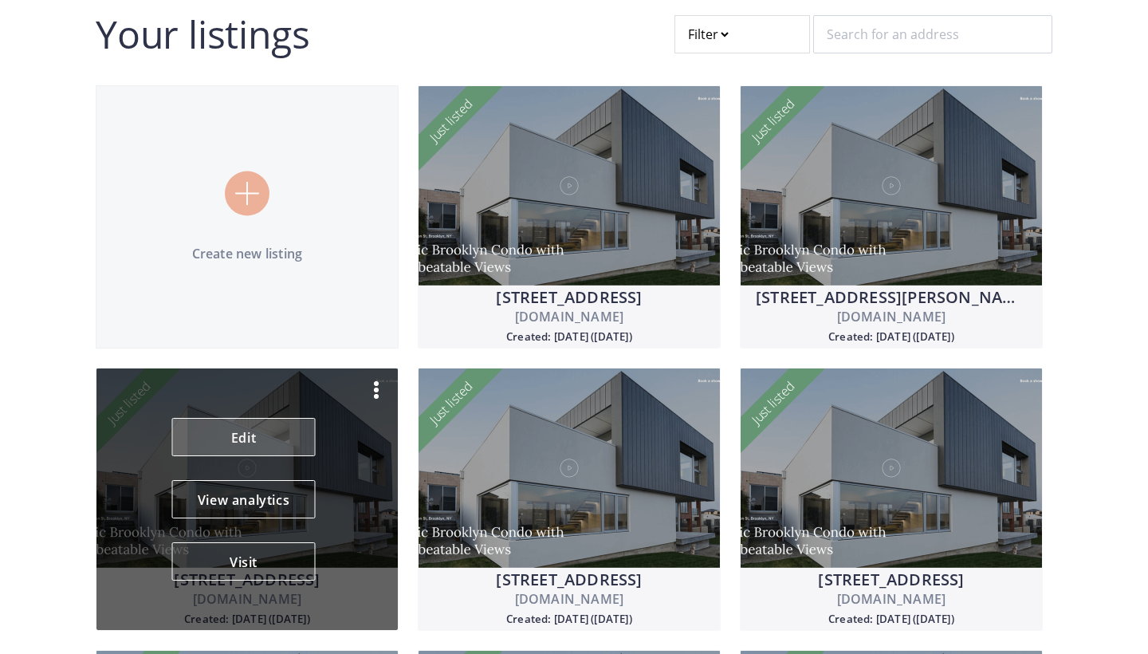
scroll to position [84, 0]
click at [253, 446] on link "Edit" at bounding box center [243, 436] width 143 height 38
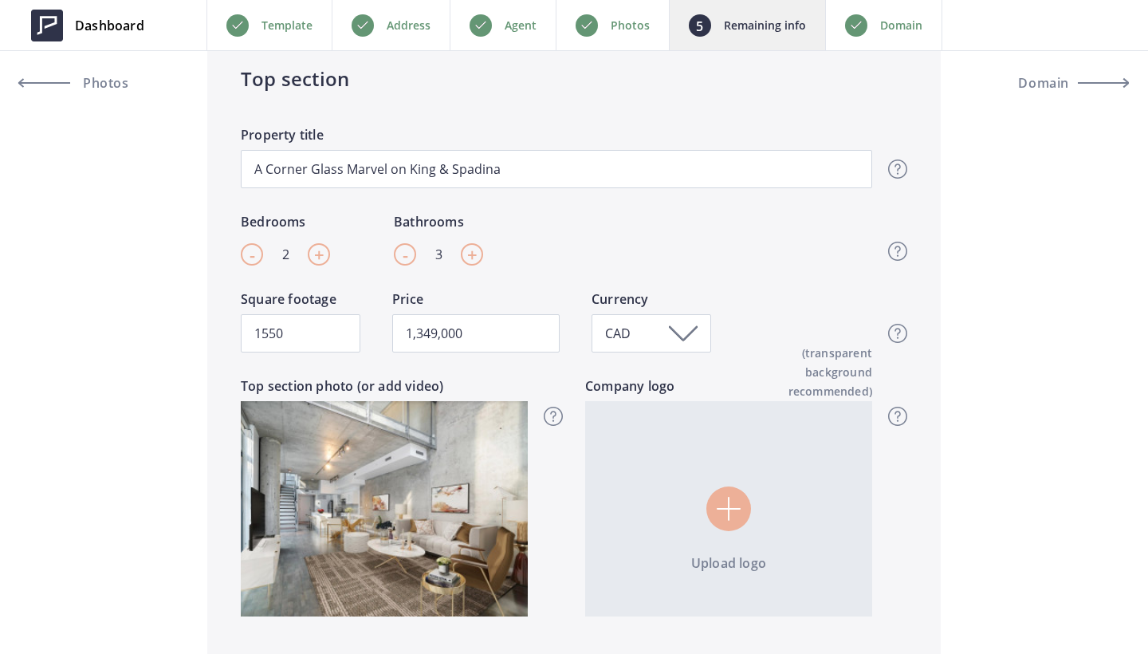
scroll to position [561, 0]
drag, startPoint x: 288, startPoint y: 332, endPoint x: 118, endPoint y: 332, distance: 169.8
type input "1"
type input "1,349,000"
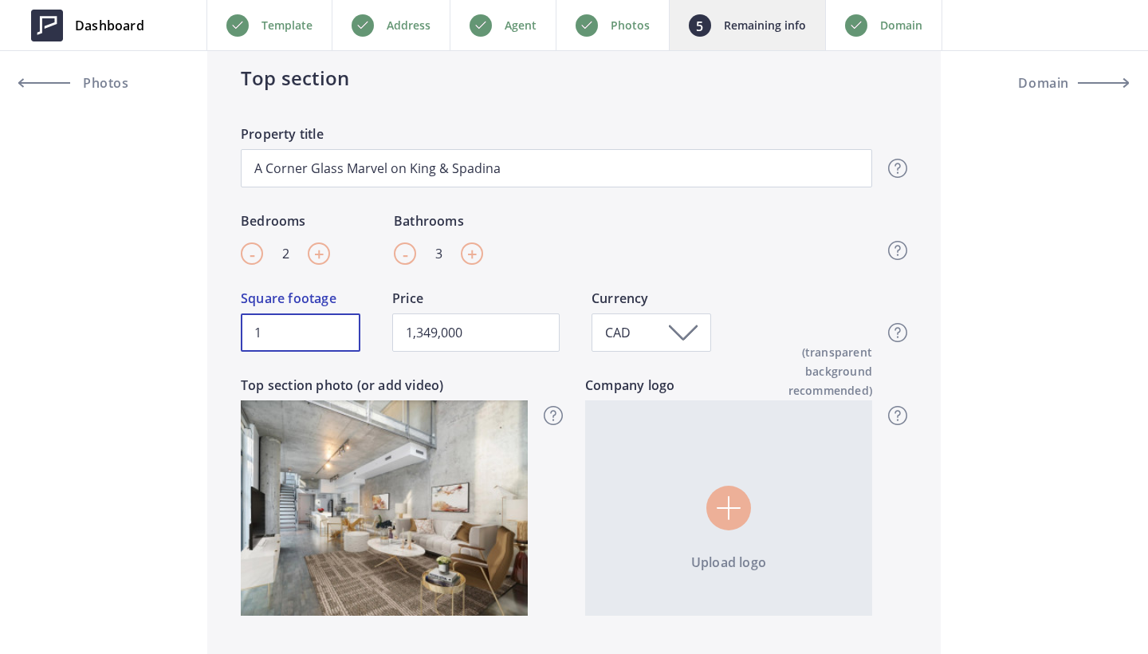
type input "14"
type input "1,349,000"
type input "149"
type input "1,349,000"
type input "1492"
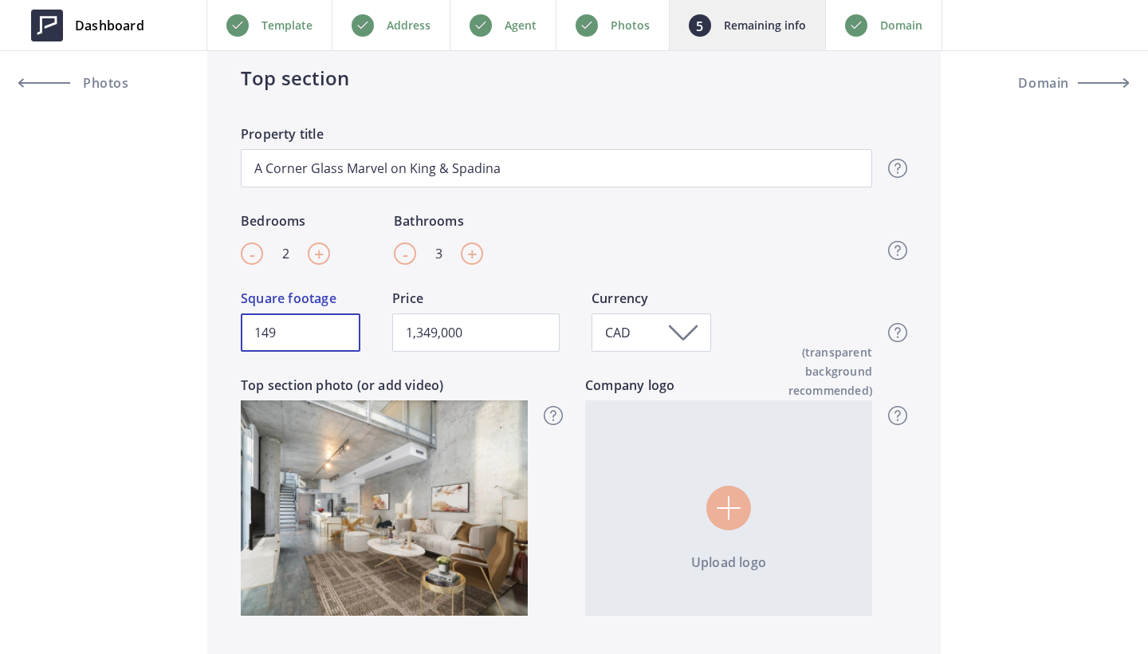
type input "1,349,000"
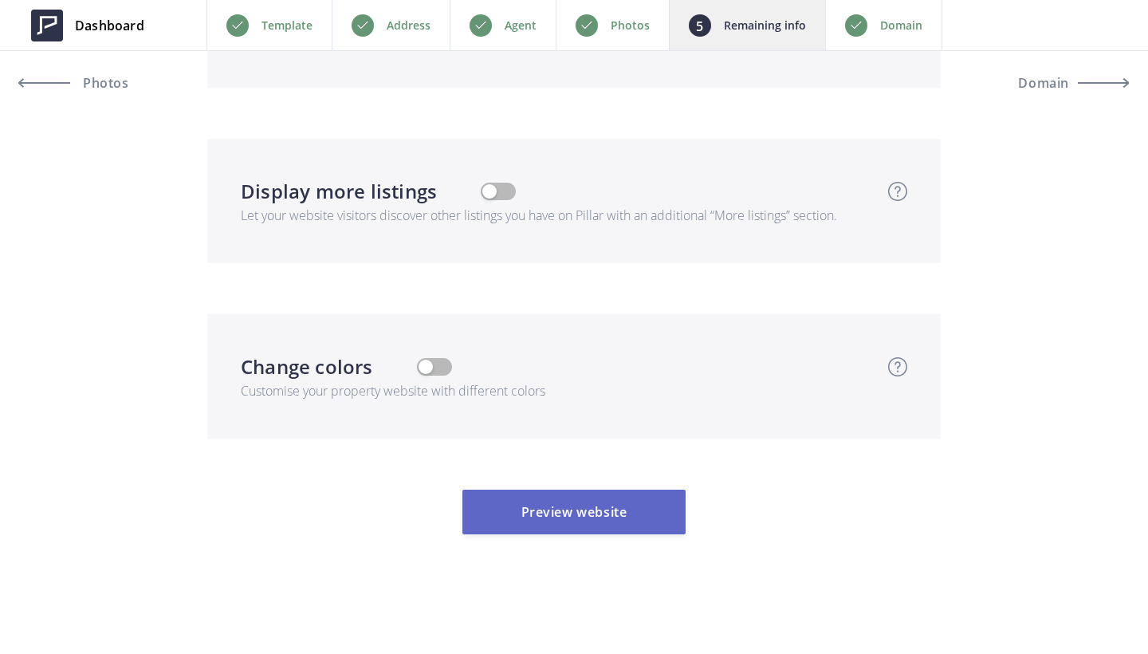
type input "1492"
click at [566, 511] on button "Preview website" at bounding box center [573, 511] width 223 height 45
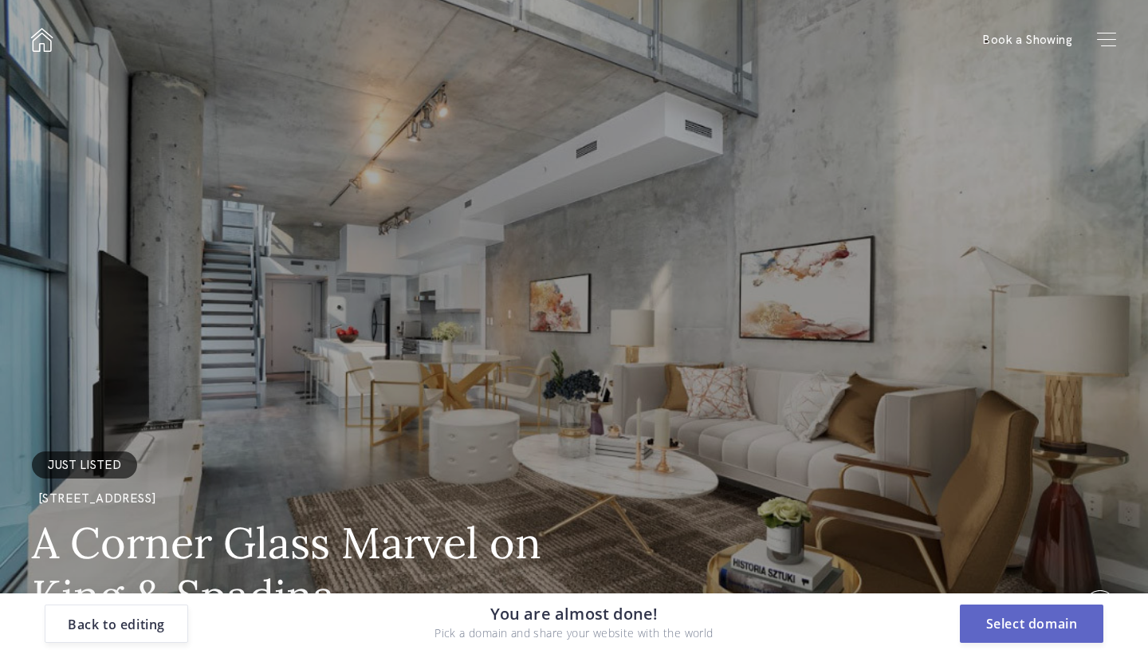
scroll to position [0, 0]
click at [1049, 623] on button "Select domain" at bounding box center [1031, 623] width 143 height 38
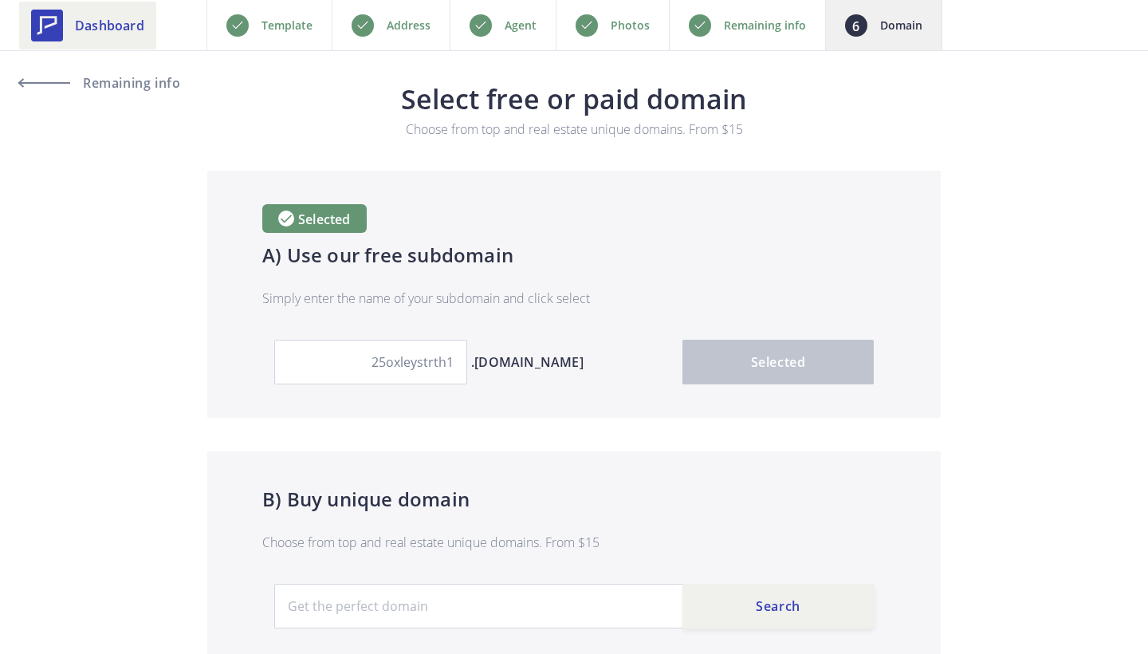
click at [139, 31] on span "Dashboard" at bounding box center [109, 25] width 69 height 19
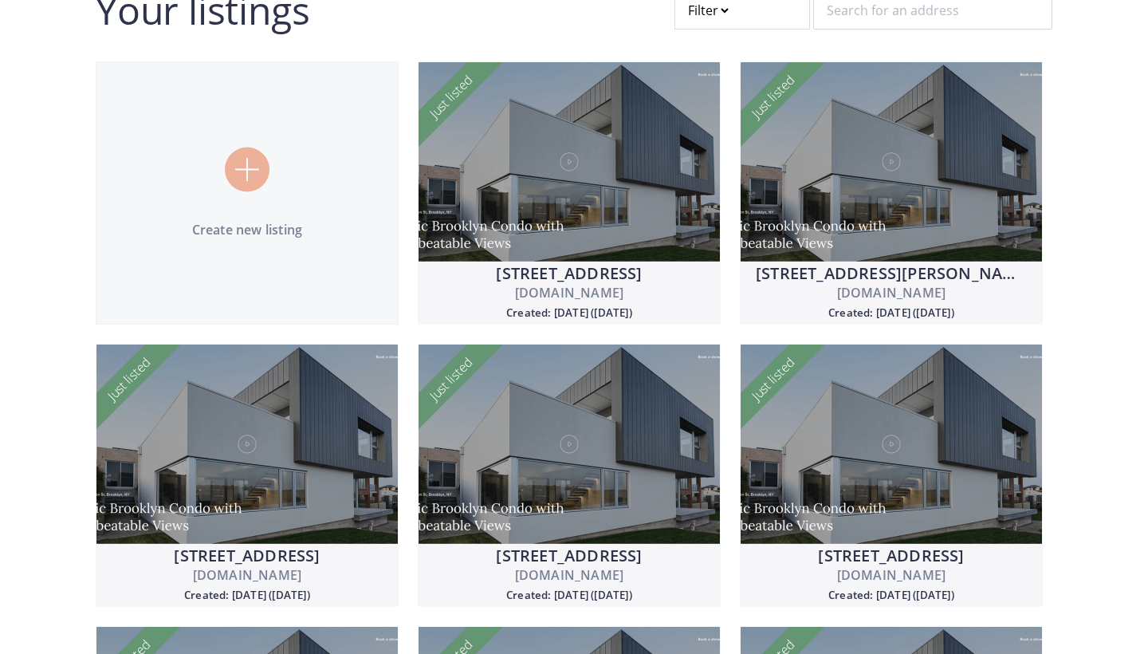
scroll to position [138, 0]
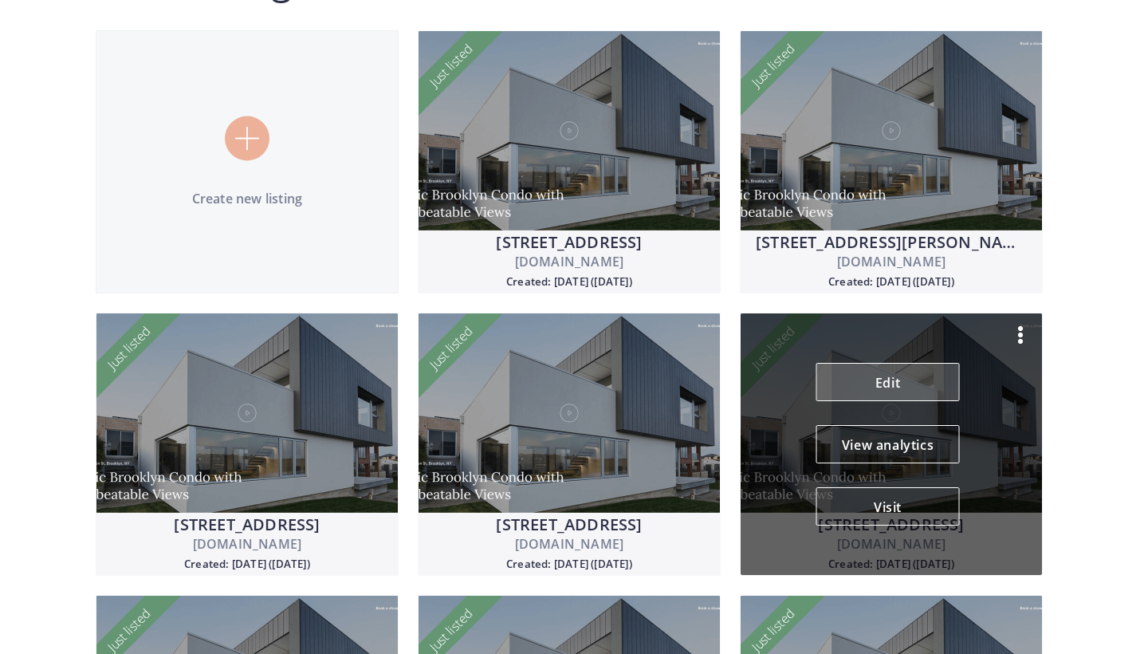
click at [912, 391] on link "Edit" at bounding box center [887, 382] width 143 height 38
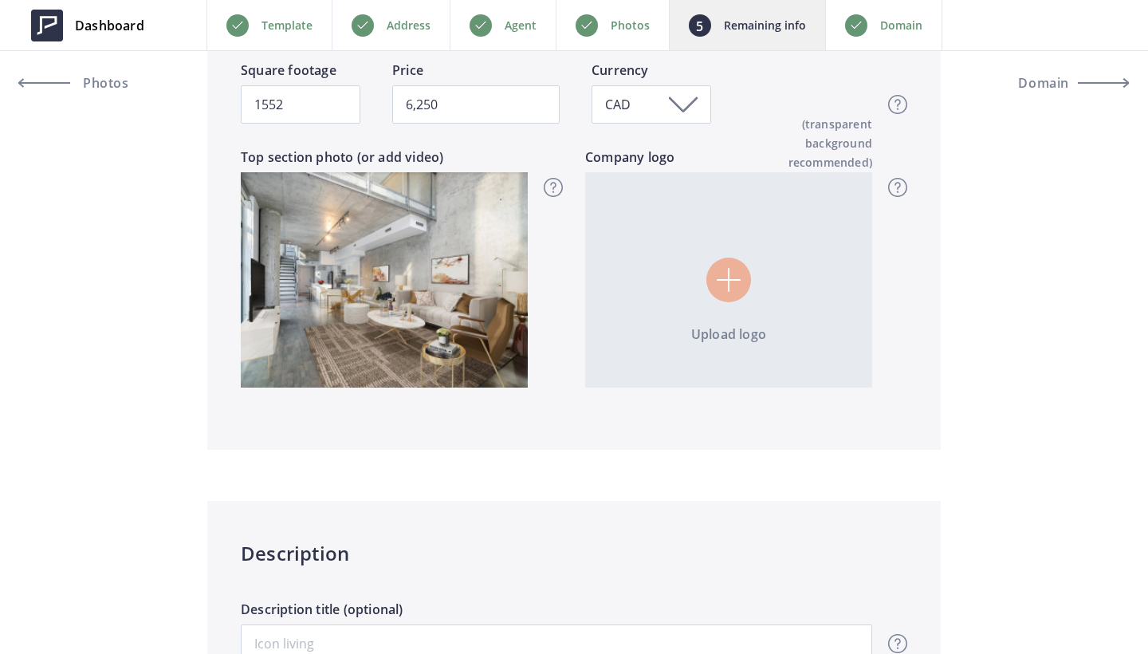
scroll to position [791, 0]
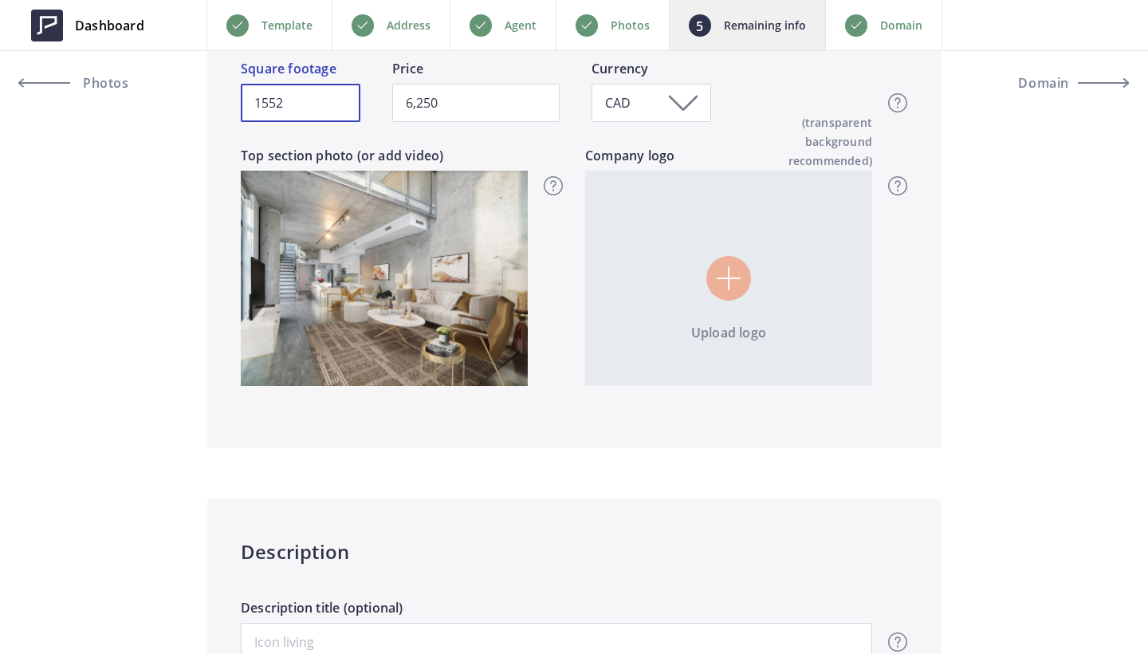
drag, startPoint x: 307, startPoint y: 107, endPoint x: 113, endPoint y: 104, distance: 193.7
type input "1"
type input "6,250"
type input "14"
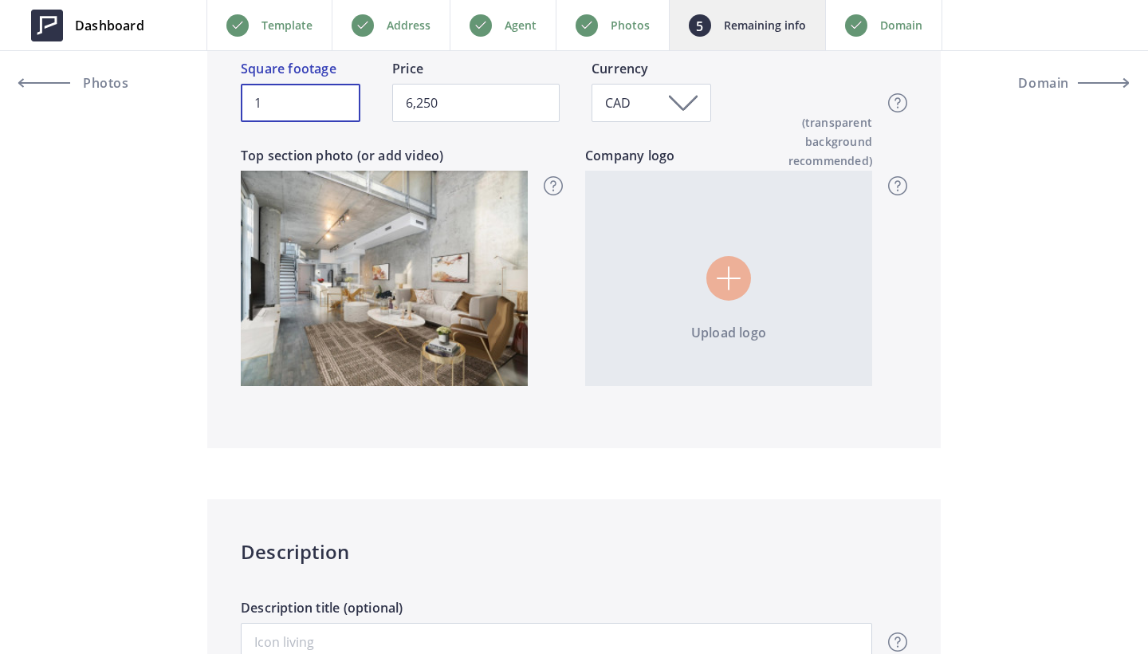
type input "6,250"
type input "149"
type input "6,250"
type input "1492"
type input "6,250"
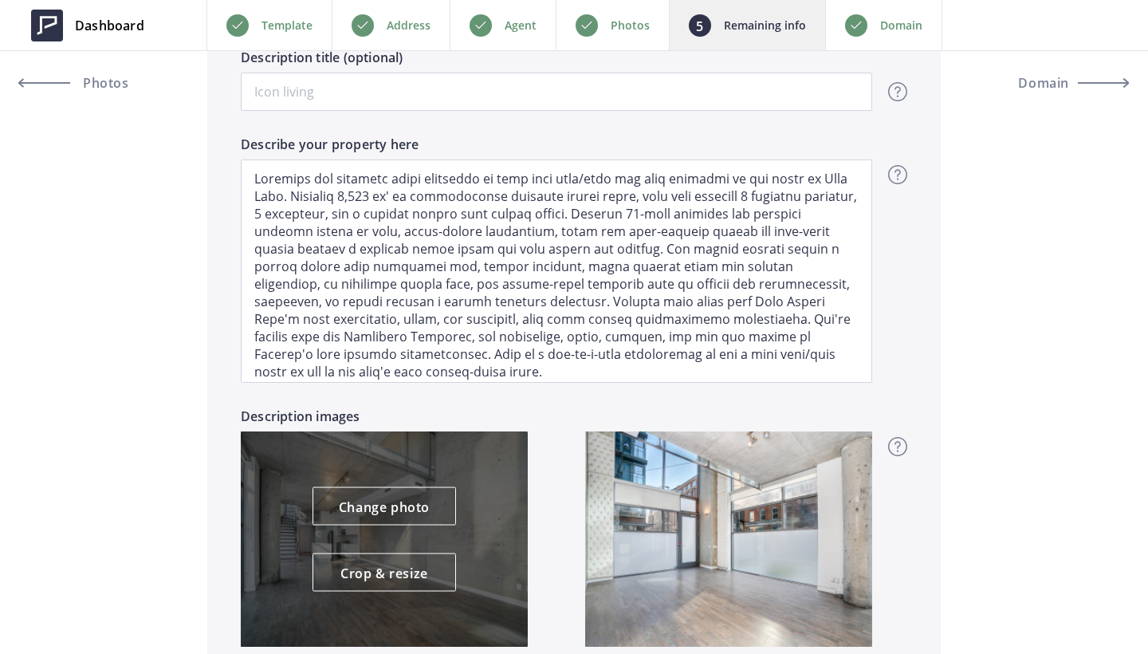
scroll to position [1267, 0]
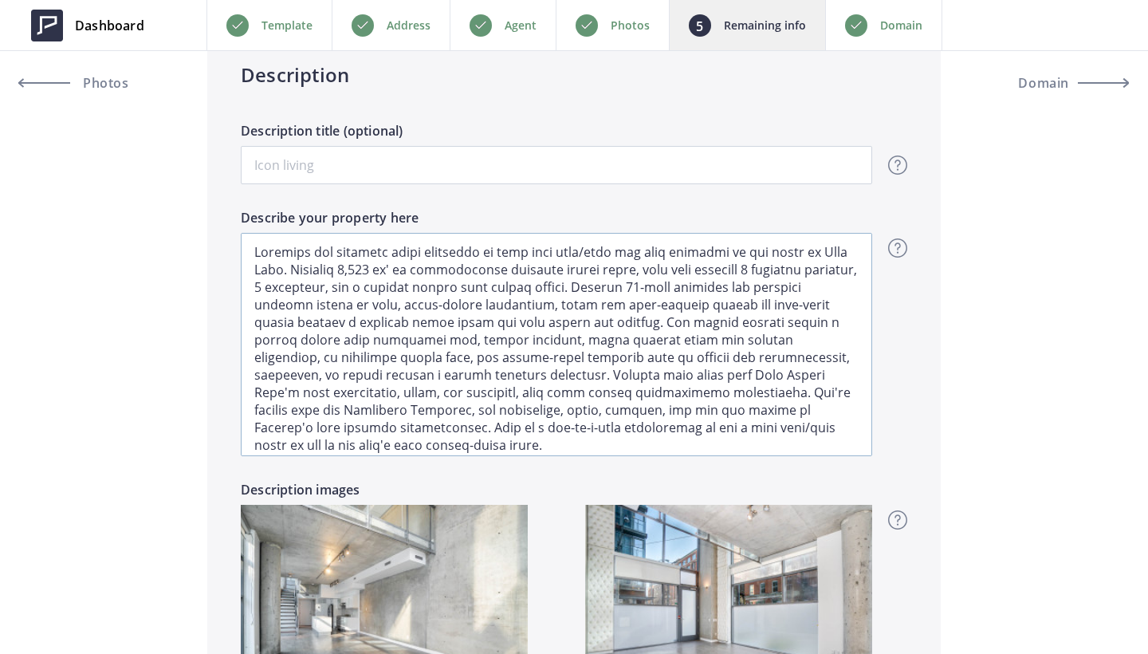
type input "1492"
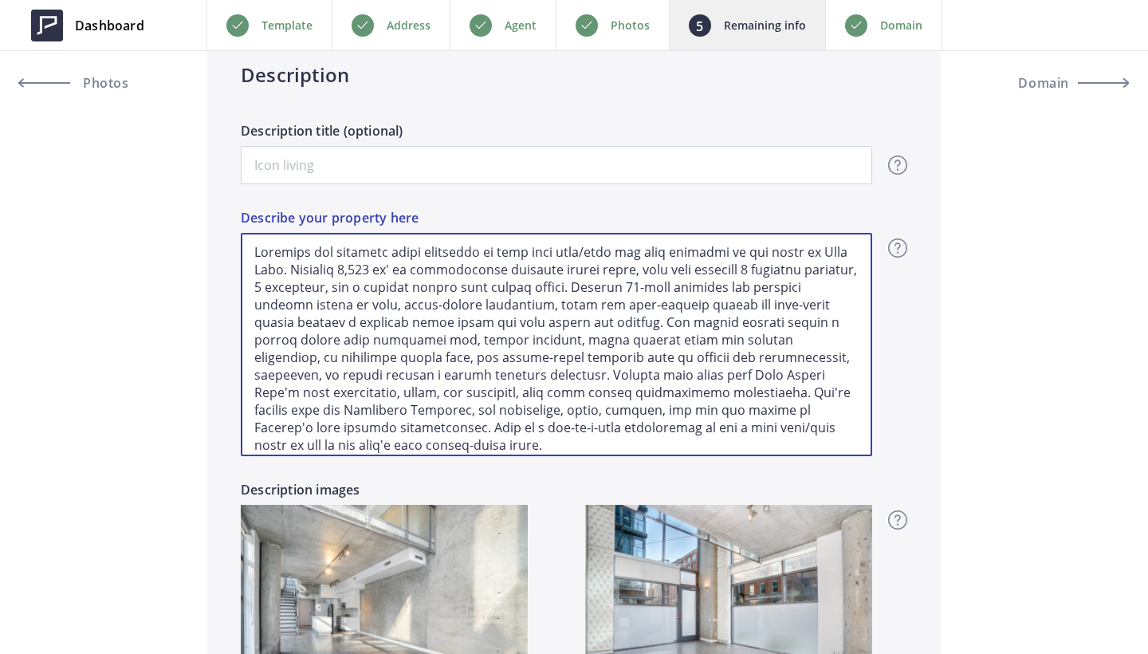
drag, startPoint x: 254, startPoint y: 254, endPoint x: 883, endPoint y: 428, distance: 652.4
click at [883, 428] on div "Description Description title (optional) Overview - overview title and text Her…" at bounding box center [573, 402] width 733 height 760
type input "6,250"
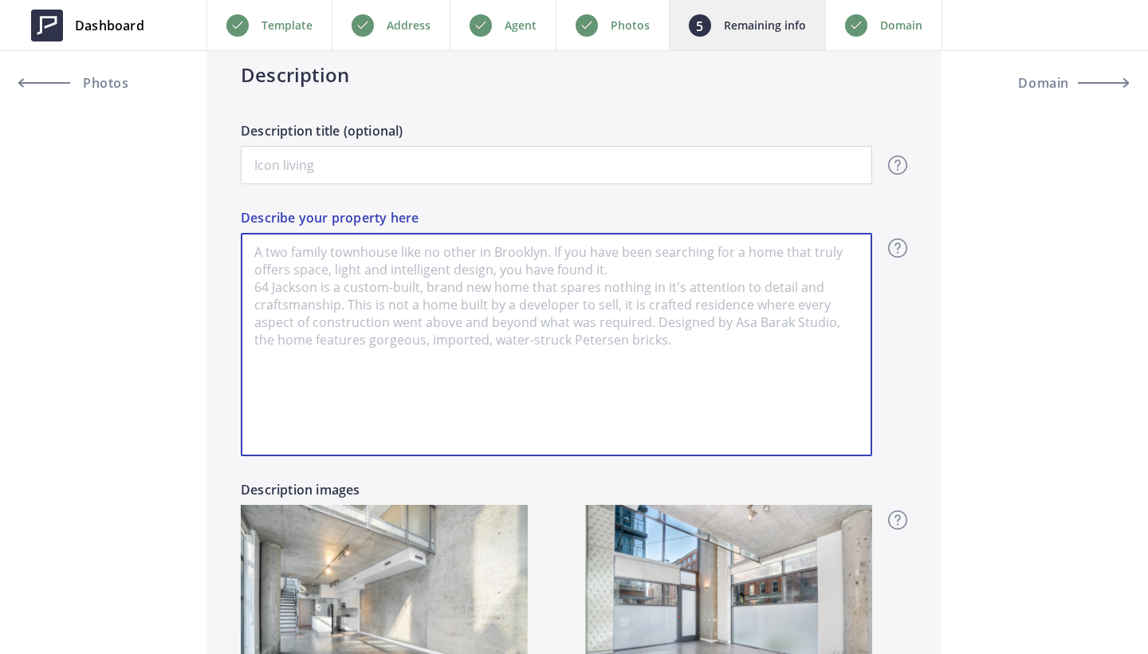
paste textarea "Discover the ultimate urban lifestyle in this rare live/work end unit townhome …"
type input "6,250"
type textarea "Discover the ultimate urban lifestyle in this rare live/work end unit townhome …"
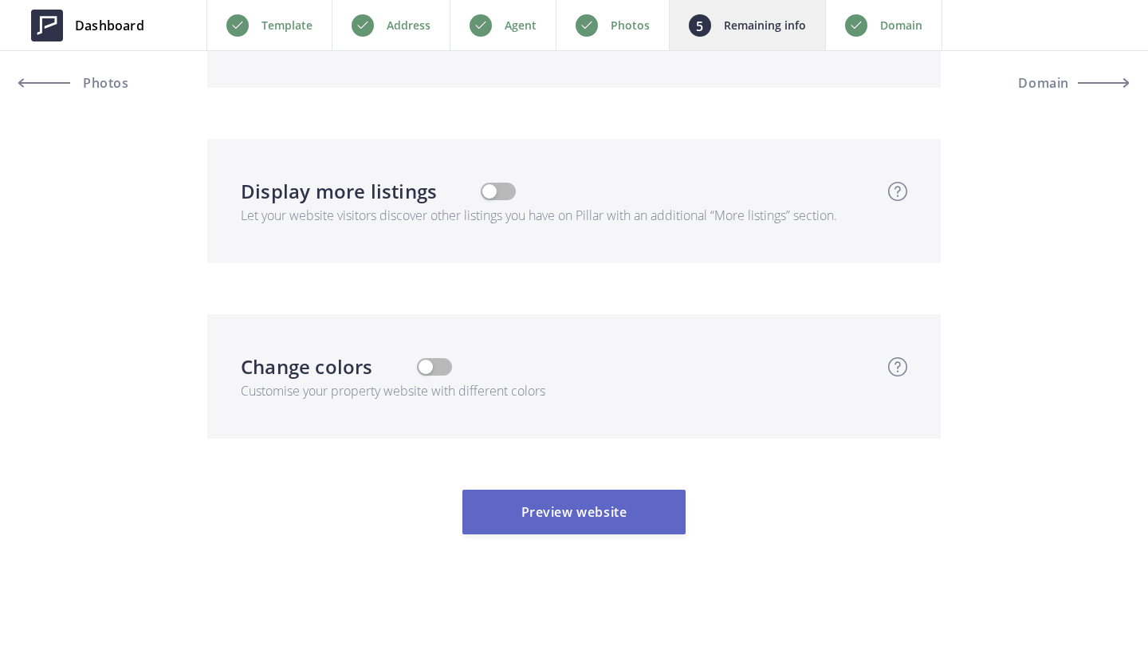
scroll to position [4248, 0]
click at [608, 489] on button "Preview website" at bounding box center [573, 511] width 223 height 45
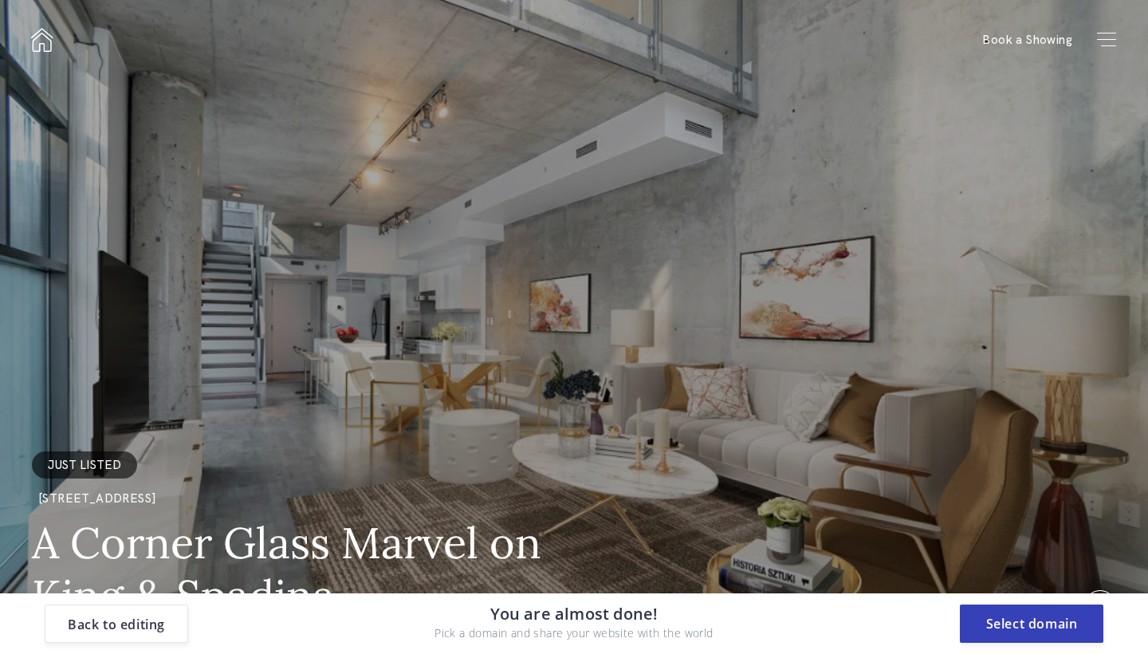
scroll to position [0, 0]
click at [1015, 616] on button "Select domain" at bounding box center [1031, 623] width 143 height 38
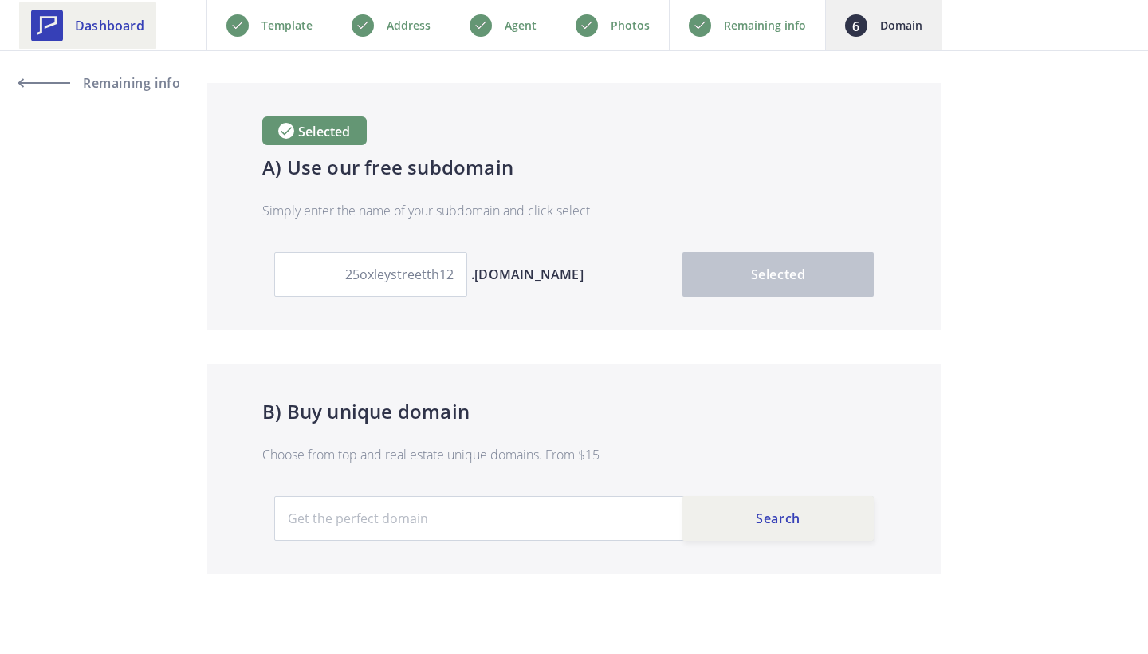
scroll to position [88, 0]
click at [88, 18] on span "Dashboard" at bounding box center [109, 25] width 69 height 19
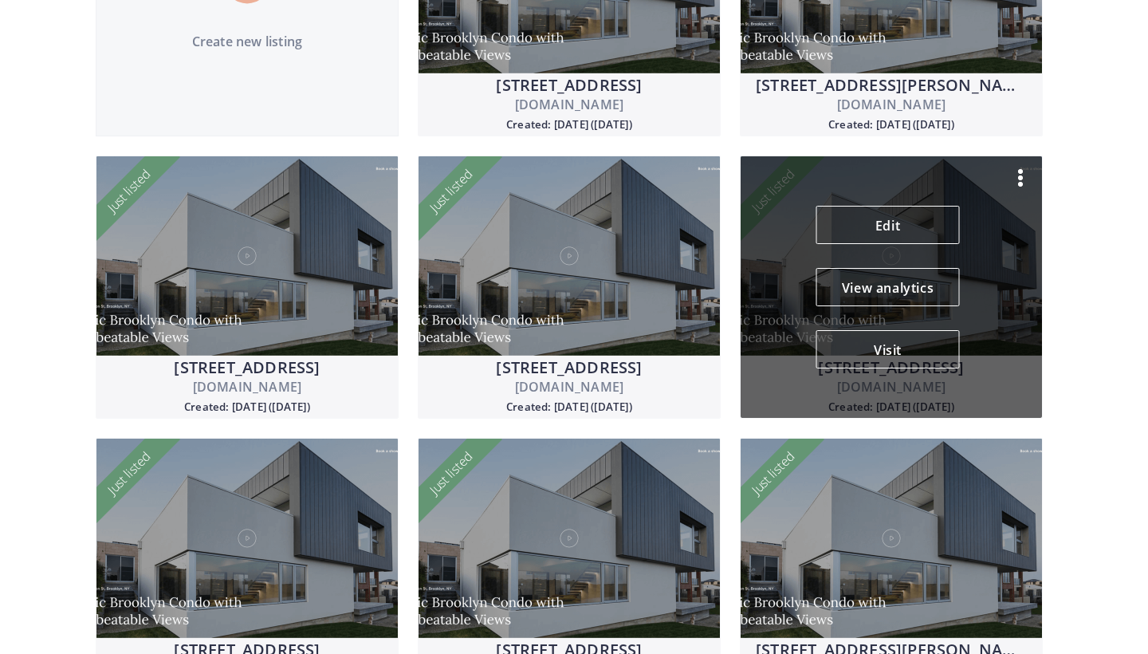
scroll to position [324, 0]
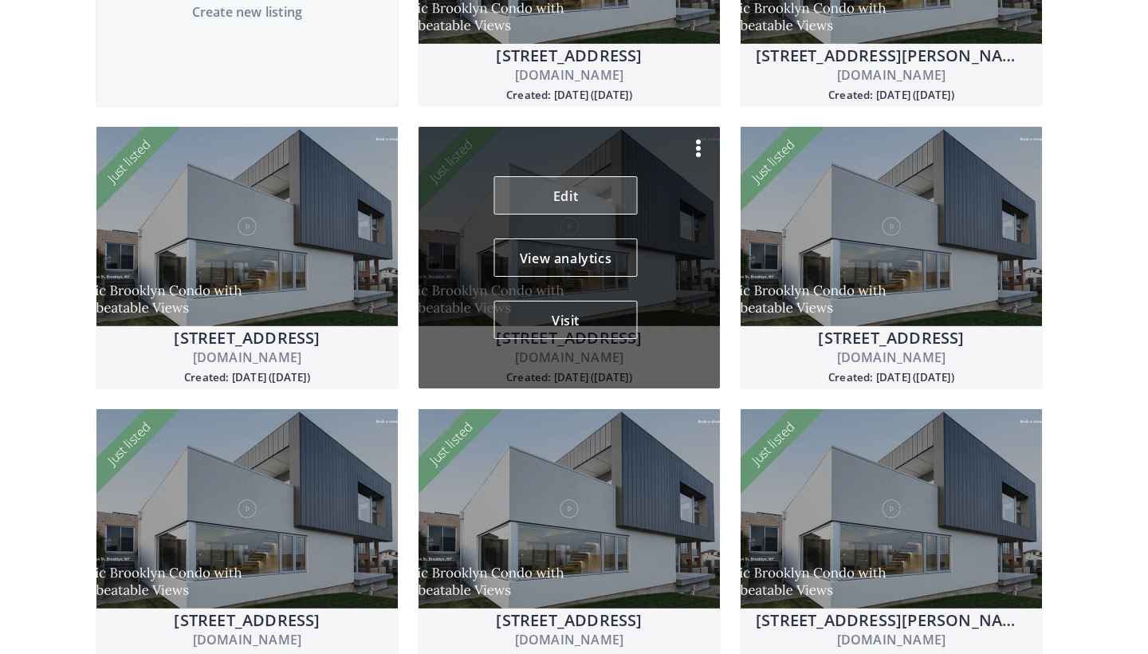
click at [568, 190] on link "Edit" at bounding box center [565, 195] width 143 height 38
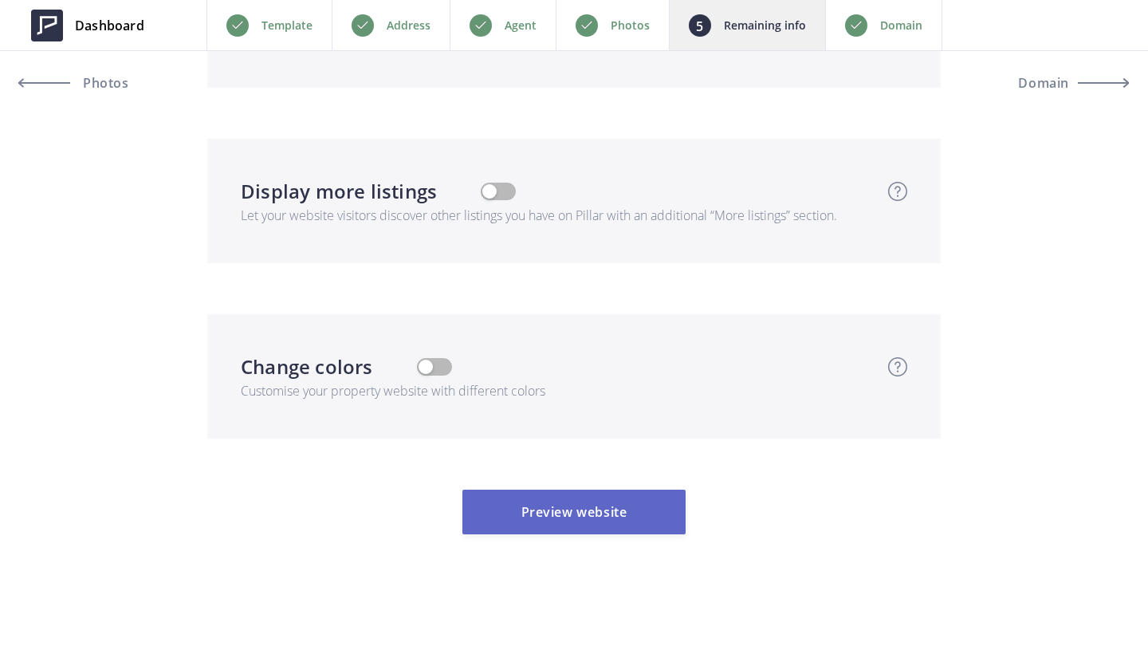
click at [605, 520] on button "Preview website" at bounding box center [573, 511] width 223 height 45
